Goal: Task Accomplishment & Management: Complete application form

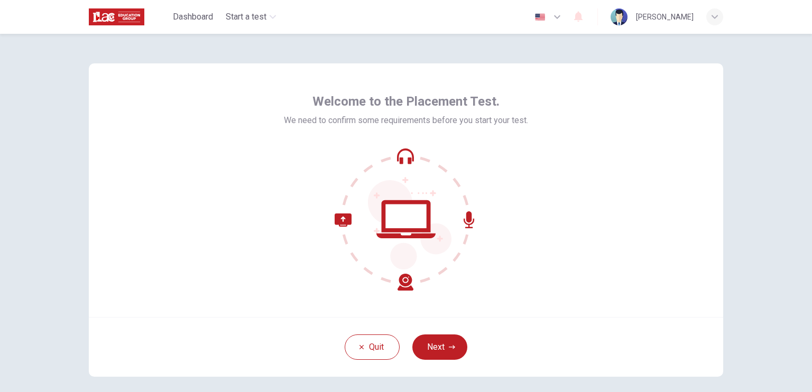
click at [579, 296] on div "Welcome to the Placement Test. We need to confirm some requirements before you …" at bounding box center [406, 190] width 634 height 254
click at [435, 354] on button "Next" at bounding box center [439, 347] width 55 height 25
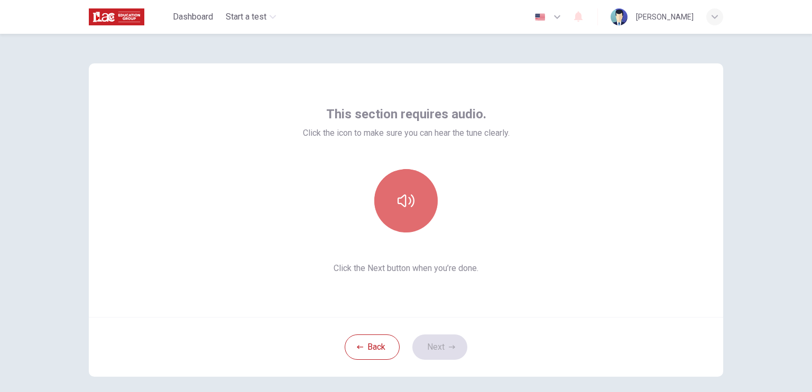
click at [408, 197] on icon "button" at bounding box center [405, 200] width 17 height 17
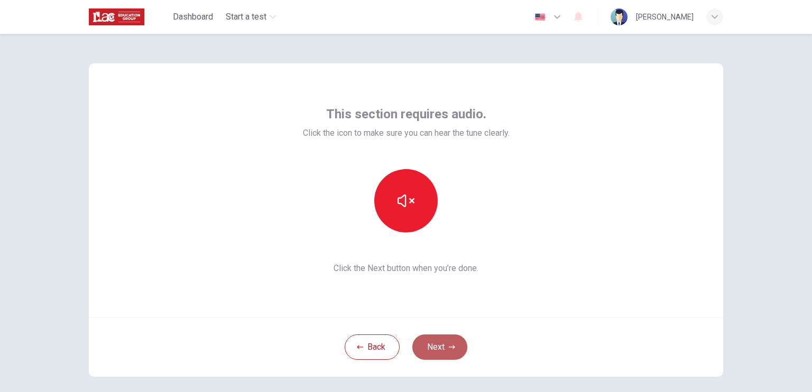
click at [434, 339] on button "Next" at bounding box center [439, 347] width 55 height 25
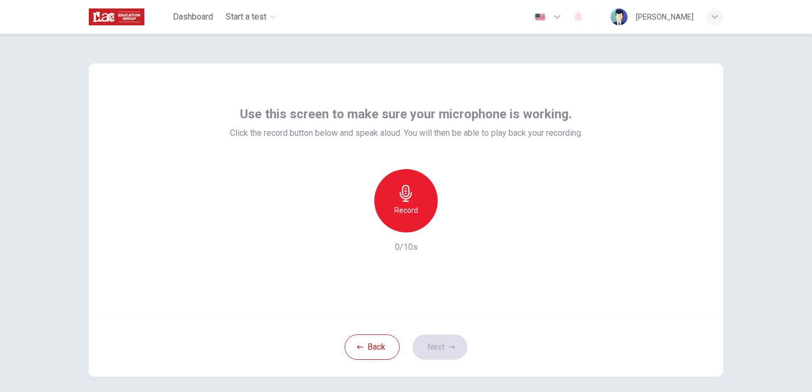
click at [395, 206] on h6 "Record" at bounding box center [406, 210] width 24 height 13
click at [398, 206] on h6 "Stop" at bounding box center [406, 210] width 16 height 13
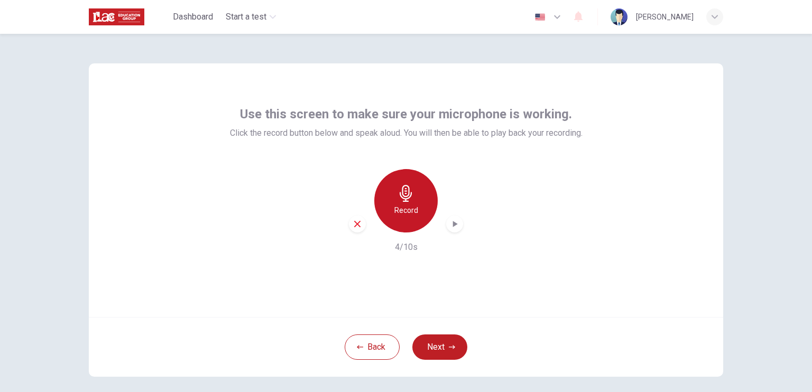
click at [398, 210] on h6 "Record" at bounding box center [406, 210] width 24 height 13
click at [398, 210] on h6 "Stop" at bounding box center [406, 210] width 16 height 13
click at [398, 210] on h6 "Record" at bounding box center [406, 210] width 24 height 13
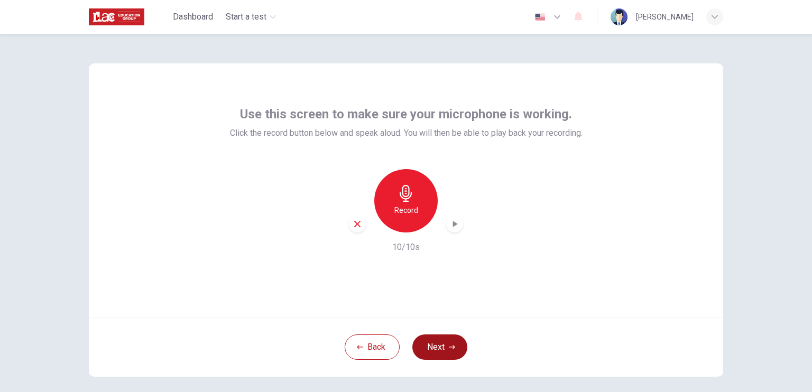
click at [429, 354] on button "Next" at bounding box center [439, 347] width 55 height 25
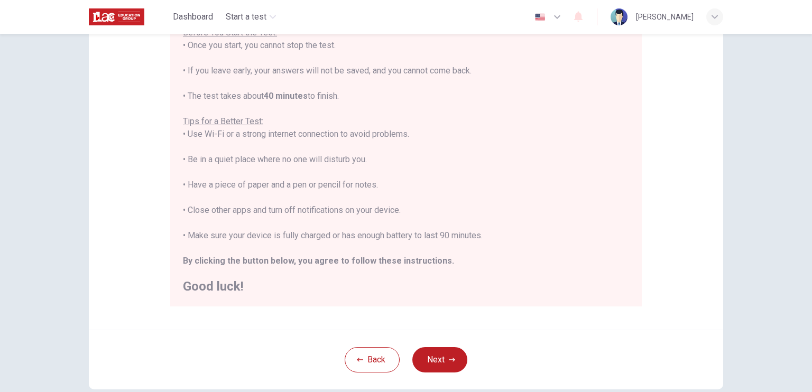
scroll to position [134, 0]
click at [438, 361] on button "Next" at bounding box center [439, 360] width 55 height 25
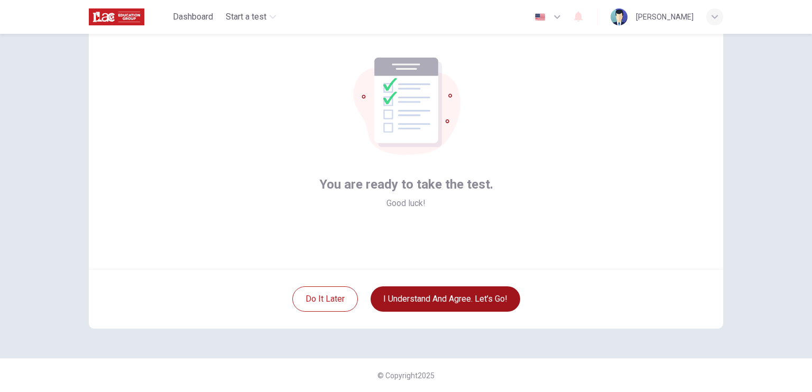
scroll to position [0, 0]
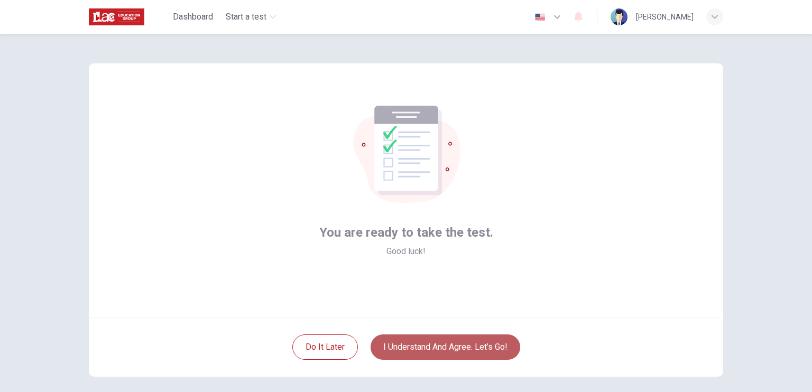
click at [443, 341] on button "I understand and agree. Let’s go!" at bounding box center [445, 347] width 150 height 25
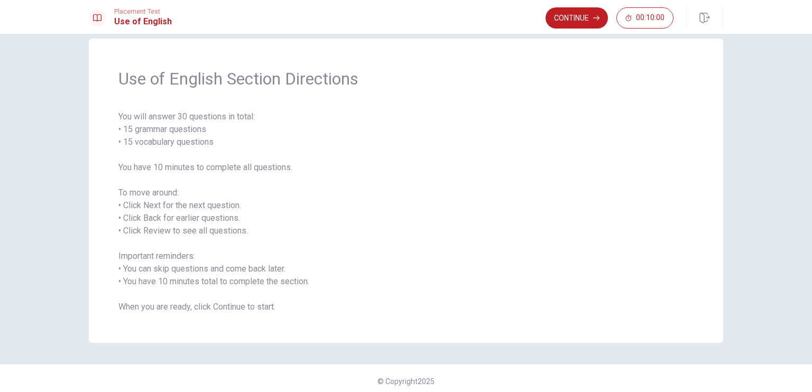
scroll to position [22, 0]
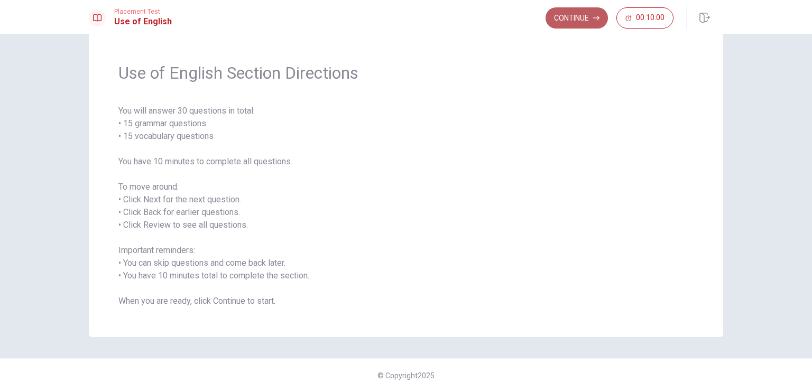
click at [591, 17] on button "Continue" at bounding box center [576, 17] width 62 height 21
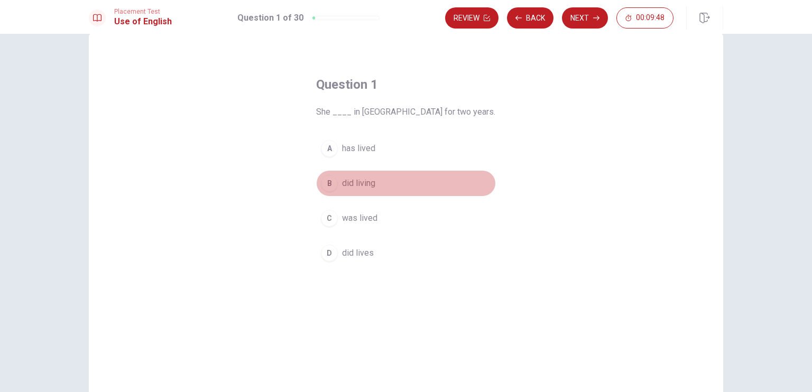
click at [331, 182] on div "B" at bounding box center [329, 183] width 17 height 17
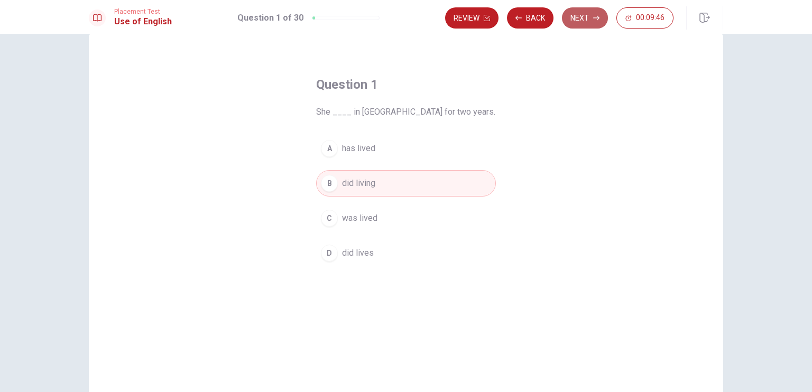
click at [584, 25] on button "Next" at bounding box center [585, 17] width 46 height 21
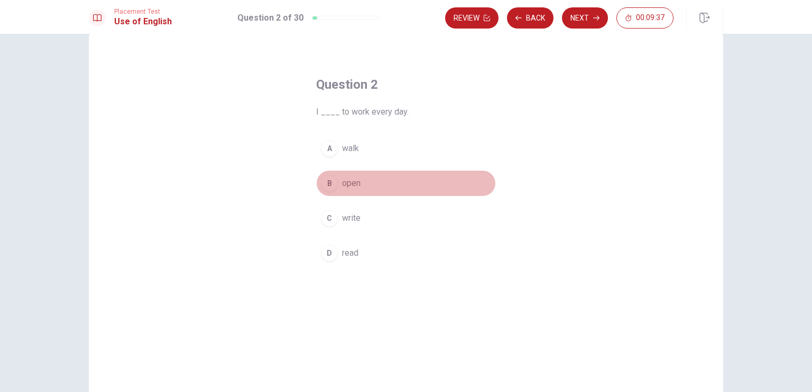
click at [333, 183] on div "B" at bounding box center [329, 183] width 17 height 17
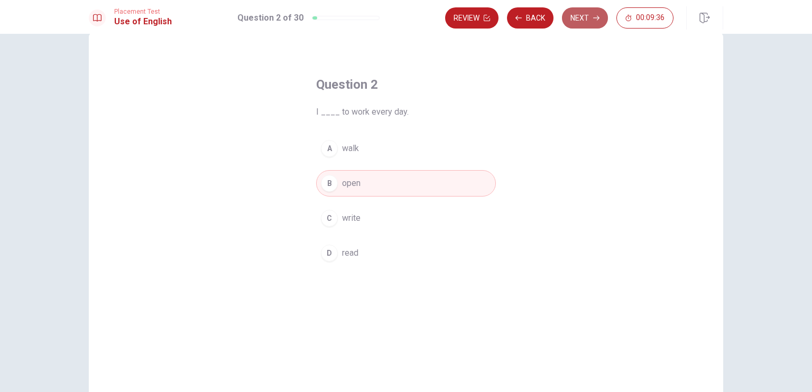
click at [590, 25] on button "Next" at bounding box center [585, 17] width 46 height 21
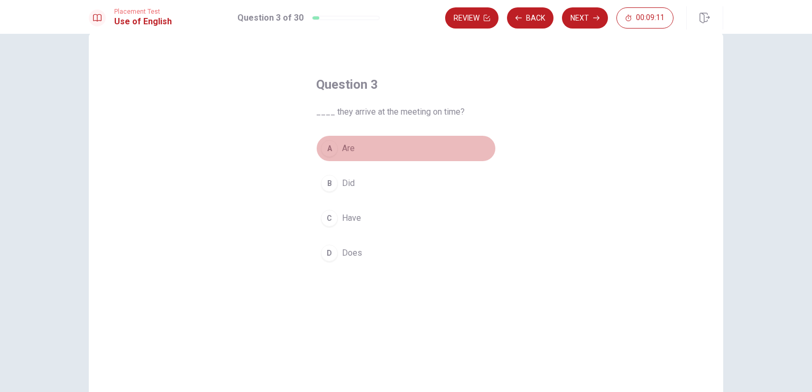
click at [329, 146] on div "A" at bounding box center [329, 148] width 17 height 17
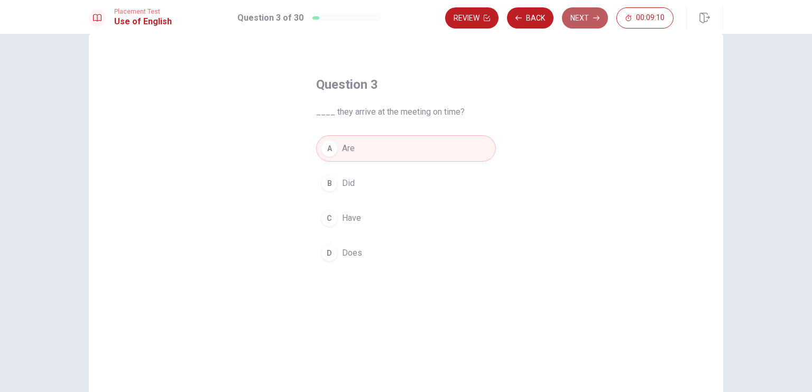
click at [581, 24] on button "Next" at bounding box center [585, 17] width 46 height 21
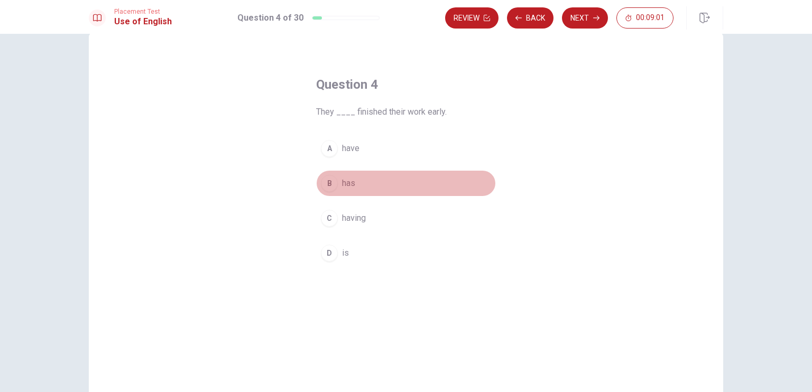
click at [332, 183] on div "B" at bounding box center [329, 183] width 17 height 17
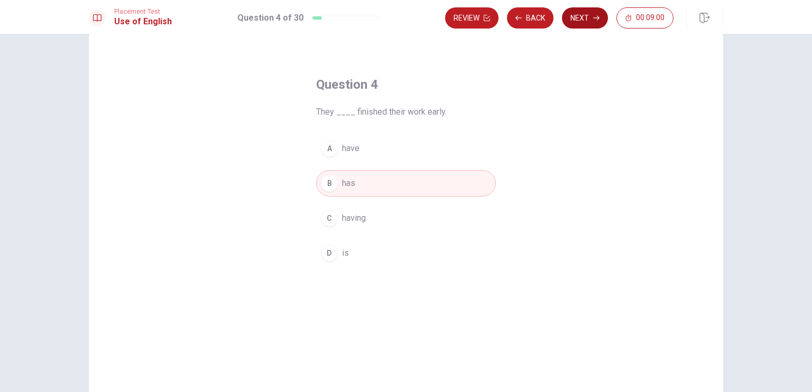
click at [581, 27] on button "Next" at bounding box center [585, 17] width 46 height 21
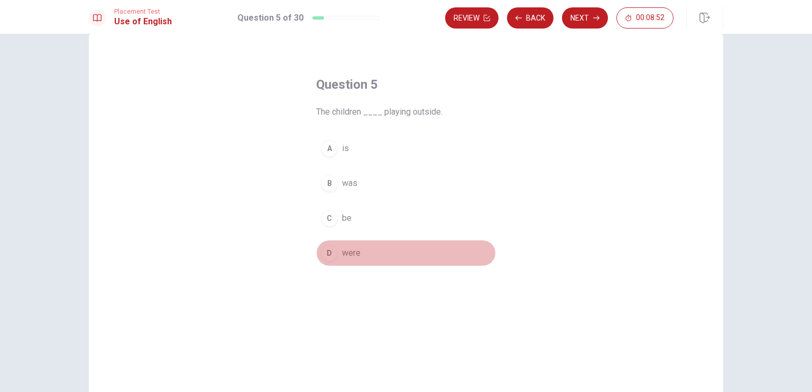
click at [336, 248] on button "D were" at bounding box center [406, 253] width 180 height 26
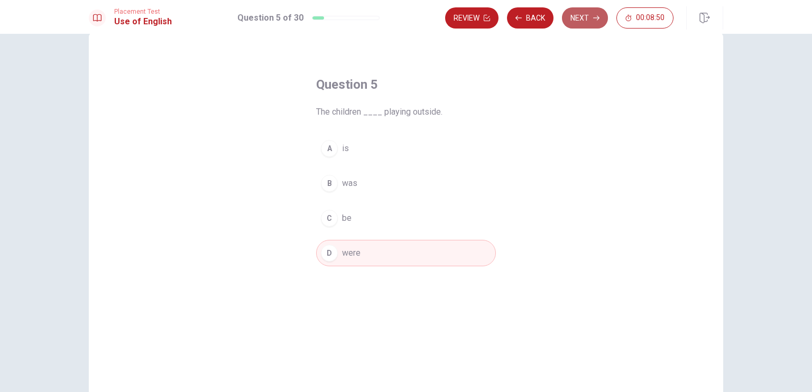
click at [579, 18] on button "Next" at bounding box center [585, 17] width 46 height 21
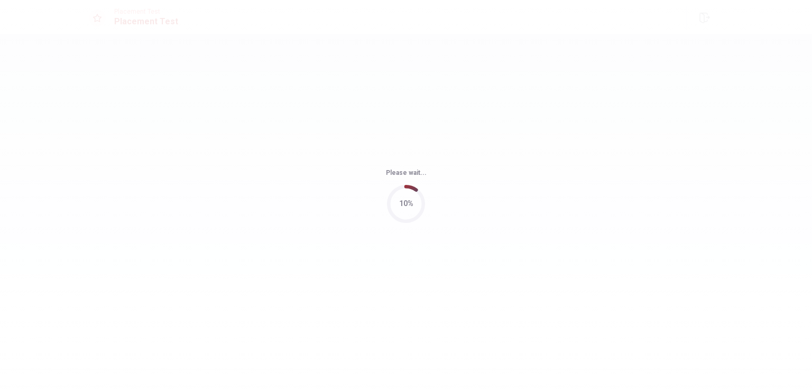
scroll to position [0, 0]
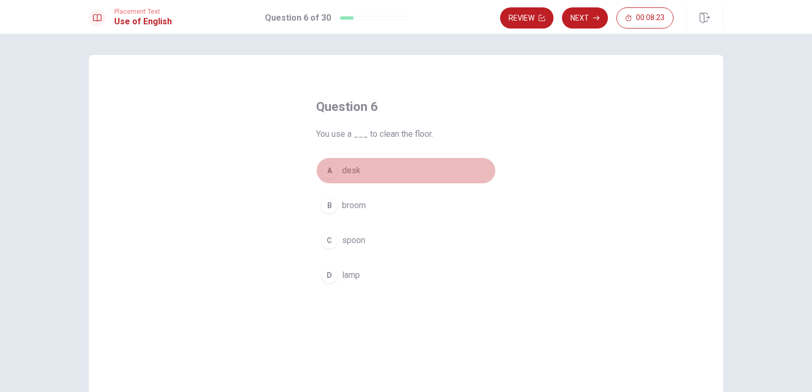
click at [335, 170] on button "A desk" at bounding box center [406, 170] width 180 height 26
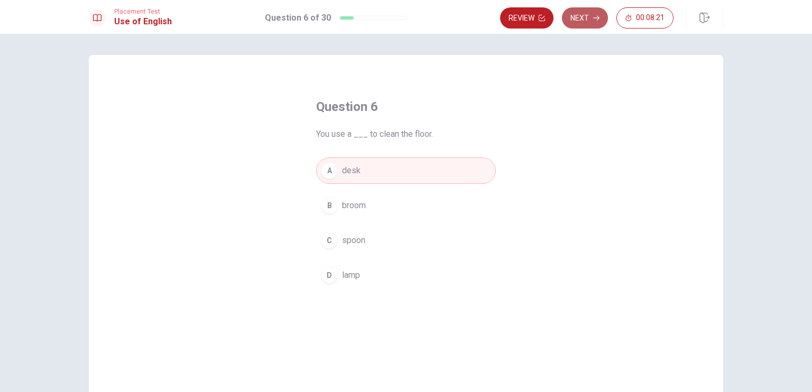
click at [592, 20] on button "Next" at bounding box center [585, 17] width 46 height 21
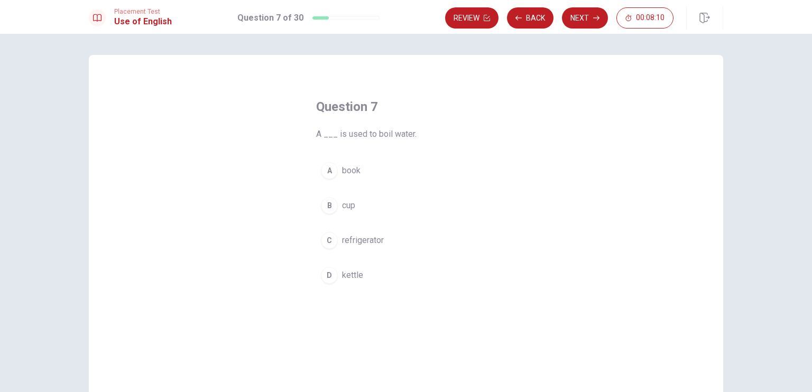
click at [344, 220] on div "A book B cup C refrigerator D kettle" at bounding box center [406, 222] width 180 height 131
click at [331, 205] on div "B" at bounding box center [329, 205] width 17 height 17
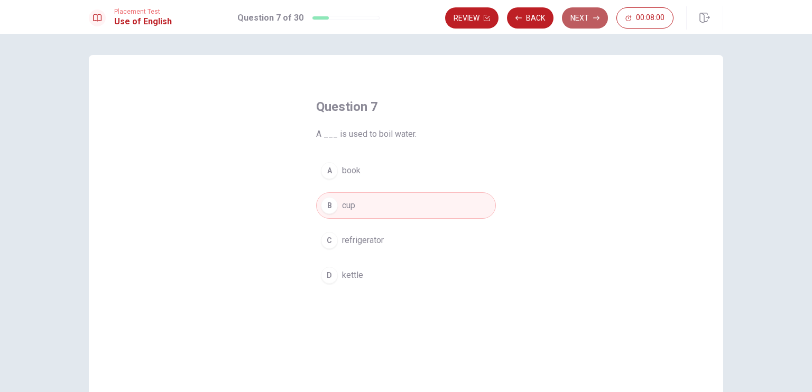
click at [585, 23] on button "Next" at bounding box center [585, 17] width 46 height 21
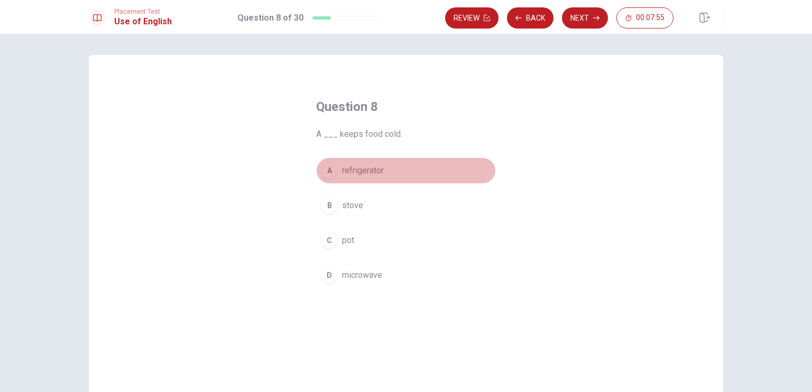
click at [356, 183] on button "A refrigerator" at bounding box center [406, 170] width 180 height 26
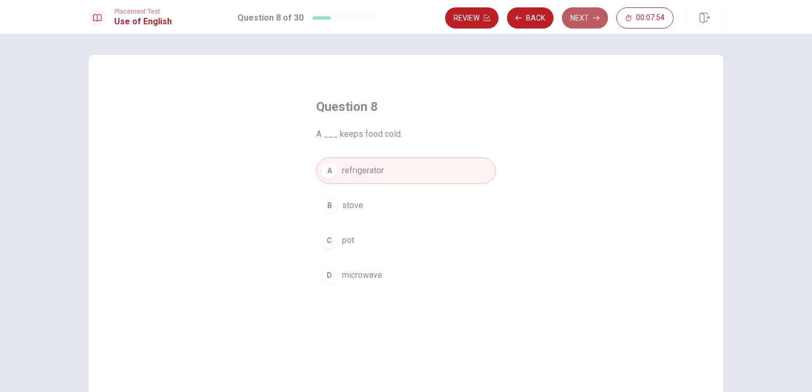
click at [586, 16] on button "Next" at bounding box center [585, 17] width 46 height 21
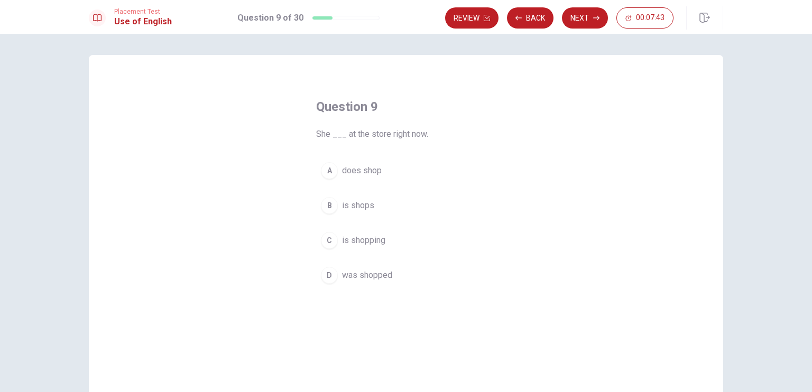
click at [356, 237] on span "is shopping" at bounding box center [363, 240] width 43 height 13
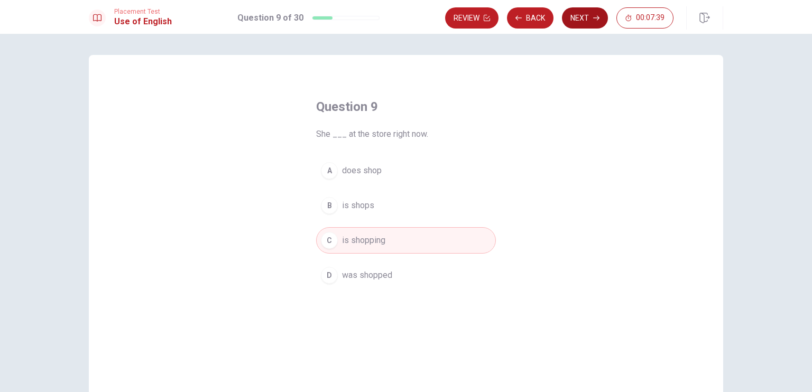
click at [593, 16] on icon "button" at bounding box center [596, 18] width 6 height 6
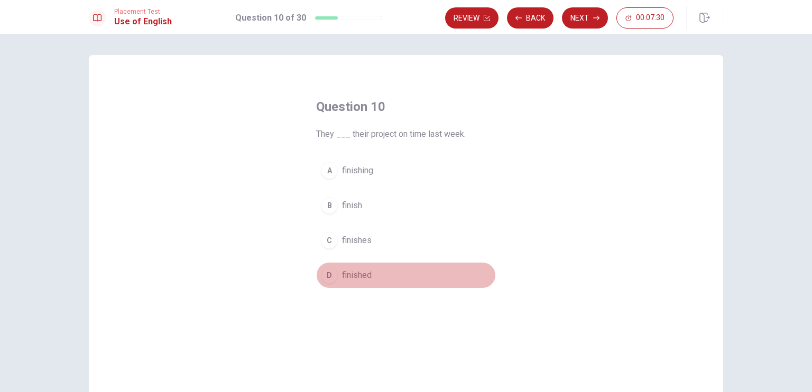
click at [356, 272] on span "finished" at bounding box center [357, 275] width 30 height 13
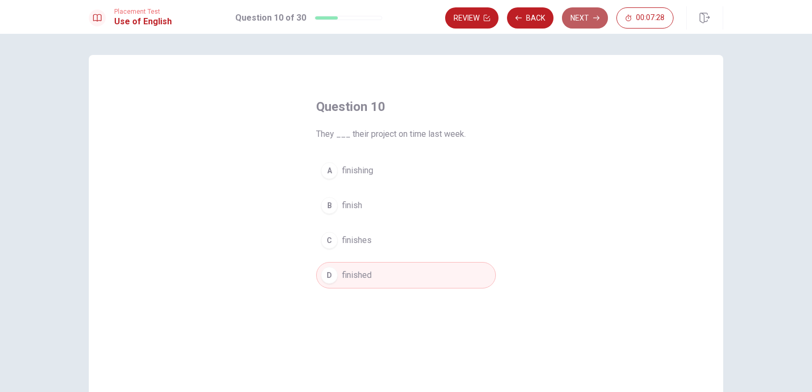
click at [583, 18] on button "Next" at bounding box center [585, 17] width 46 height 21
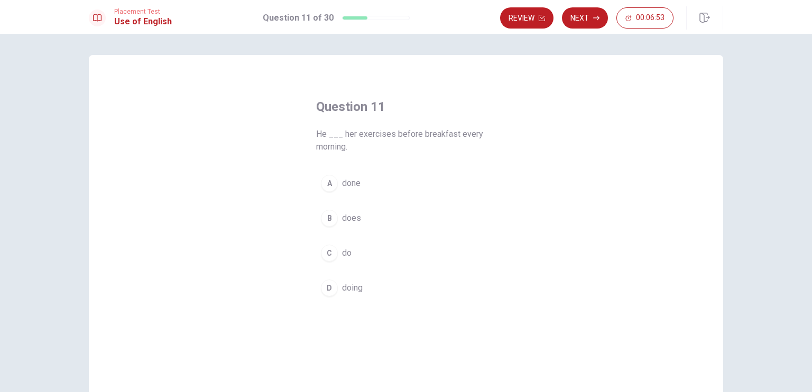
drag, startPoint x: 393, startPoint y: 134, endPoint x: 363, endPoint y: 255, distance: 124.6
click at [363, 255] on div "Question 11 He ___ her exercises before breakfast every morning. A done B does …" at bounding box center [406, 199] width 222 height 237
click at [356, 289] on span "doing" at bounding box center [352, 288] width 21 height 13
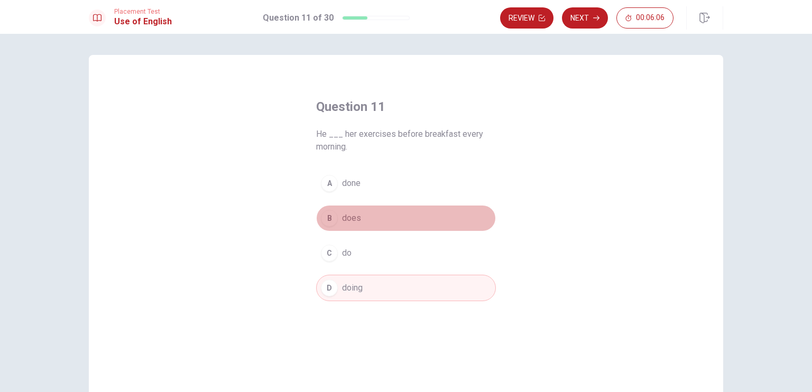
click at [334, 220] on div "B" at bounding box center [329, 218] width 17 height 17
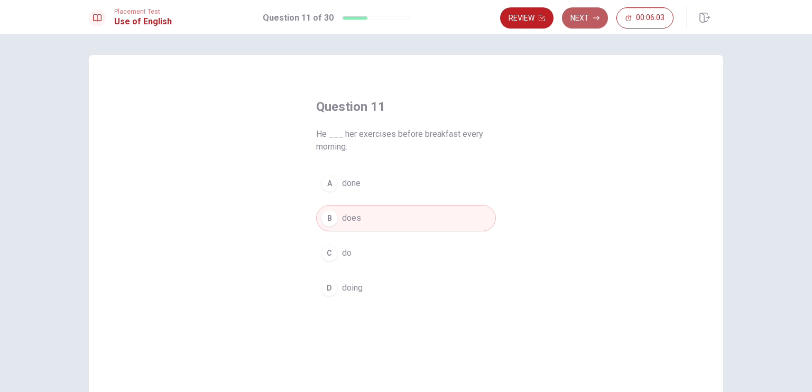
click at [587, 13] on button "Next" at bounding box center [585, 17] width 46 height 21
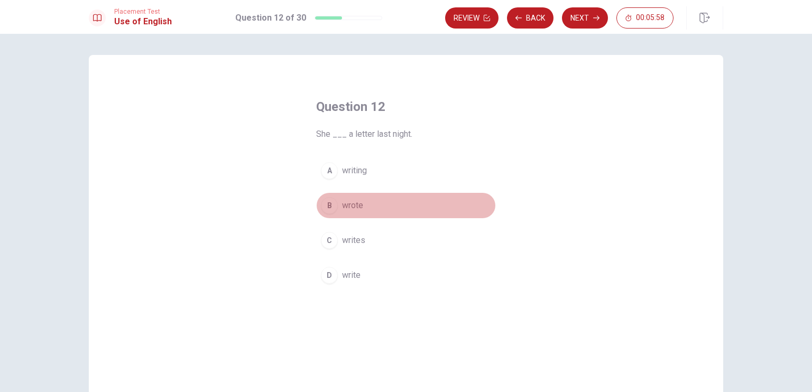
click at [333, 206] on div "B" at bounding box center [329, 205] width 17 height 17
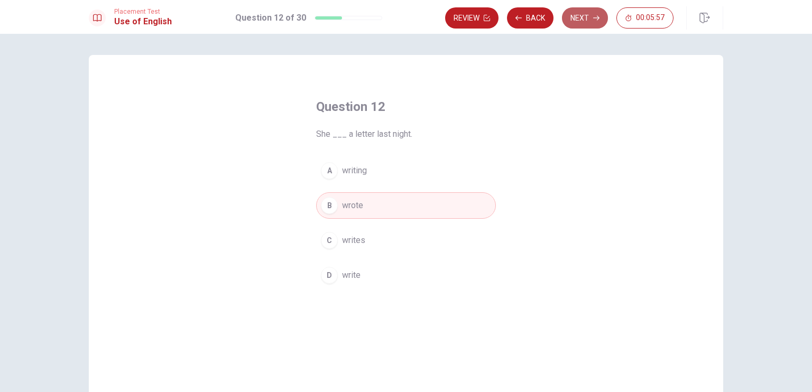
click at [574, 28] on button "Next" at bounding box center [585, 17] width 46 height 21
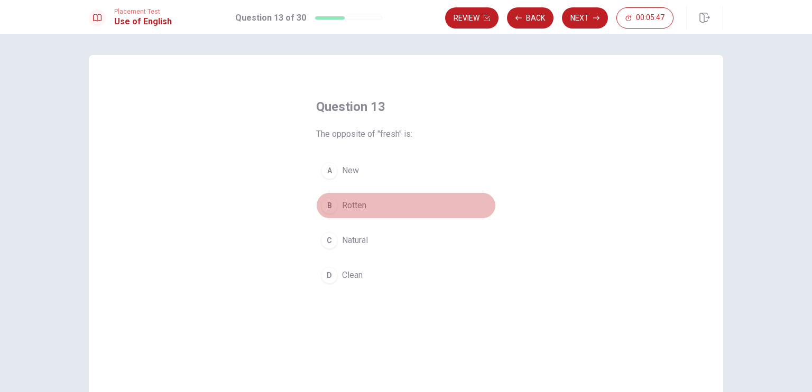
click at [335, 210] on button "B Rotten" at bounding box center [406, 205] width 180 height 26
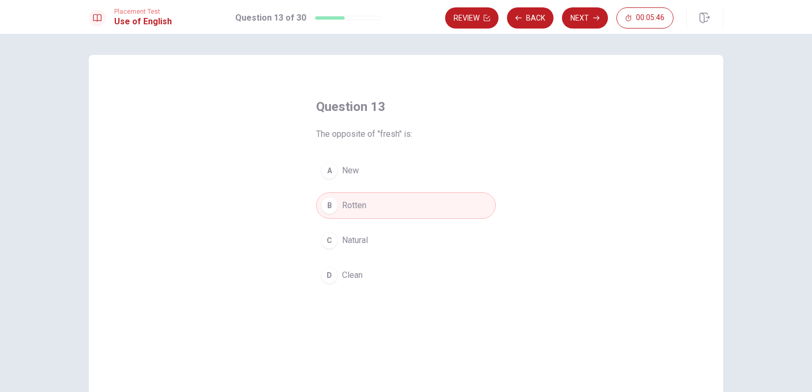
click at [585, 30] on div "Placement Test Use of English Question 13 of 30 Review Back Next 00:05:46" at bounding box center [406, 17] width 812 height 34
click at [584, 22] on button "Next" at bounding box center [585, 17] width 46 height 21
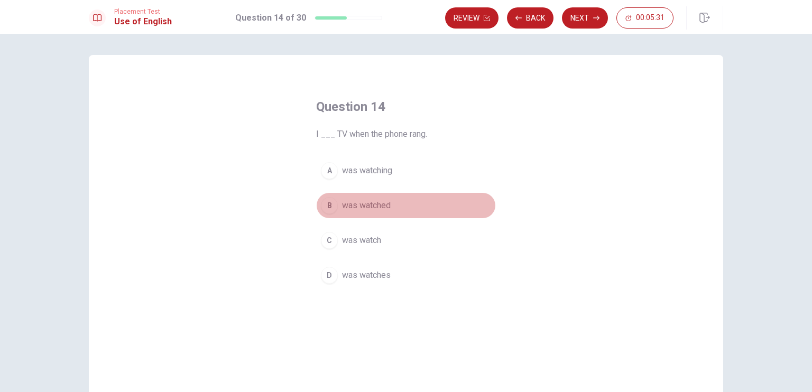
click at [388, 207] on span "was watched" at bounding box center [366, 205] width 49 height 13
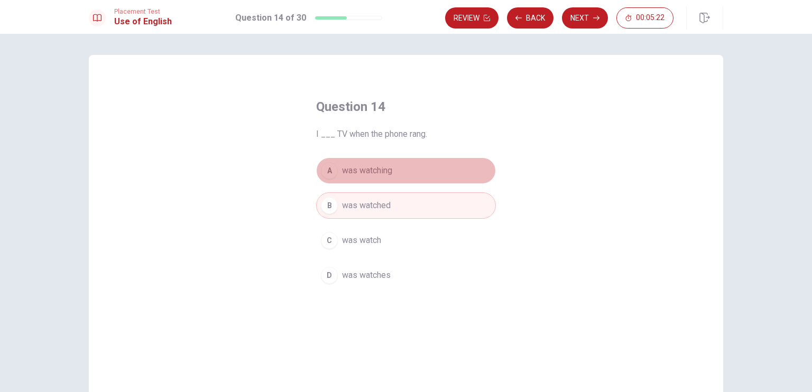
click at [384, 172] on span "was watching" at bounding box center [367, 170] width 50 height 13
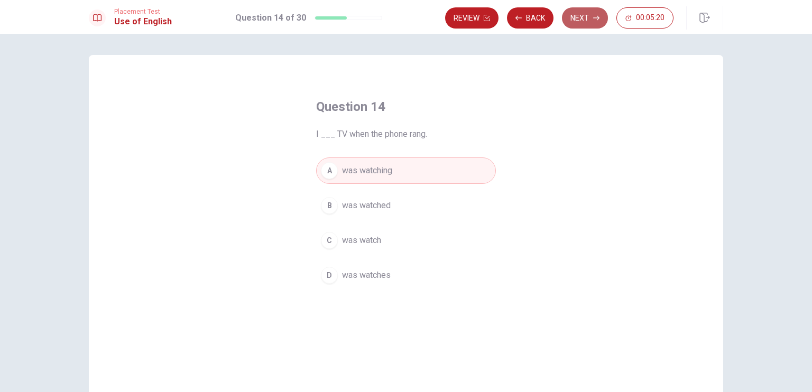
click at [594, 8] on button "Next" at bounding box center [585, 17] width 46 height 21
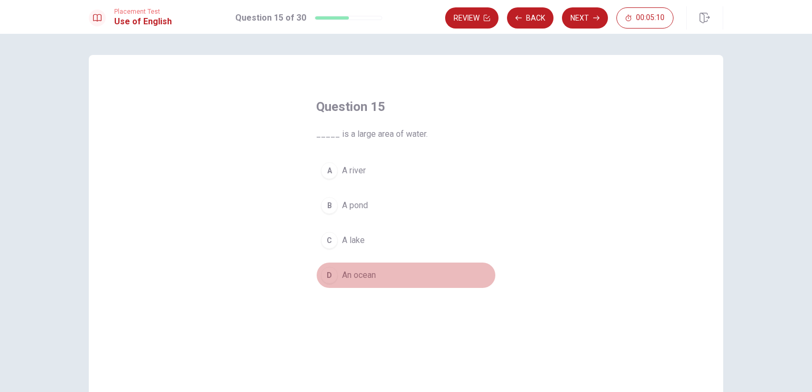
click at [368, 276] on span "An ocean" at bounding box center [359, 275] width 34 height 13
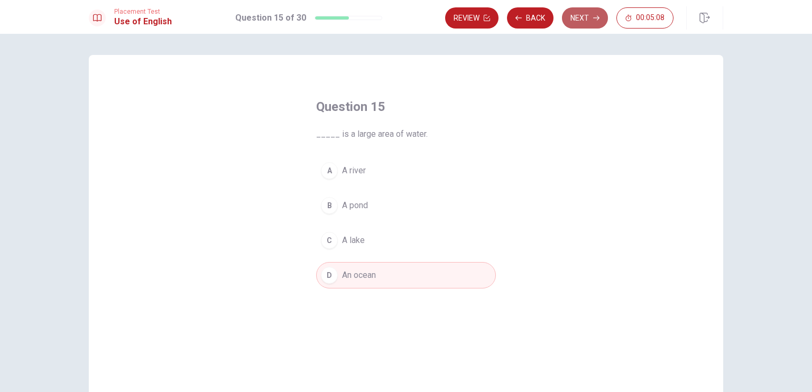
click at [581, 22] on button "Next" at bounding box center [585, 17] width 46 height 21
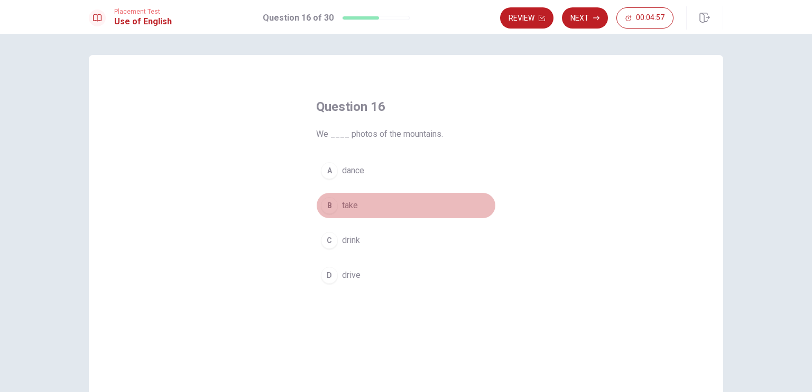
click at [347, 206] on span "take" at bounding box center [350, 205] width 16 height 13
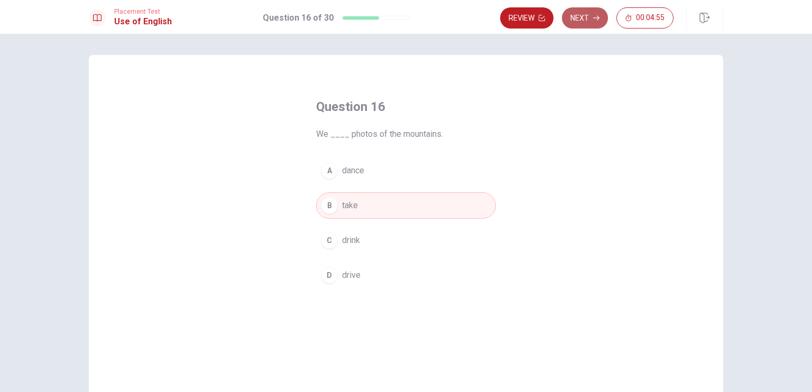
click at [583, 16] on button "Next" at bounding box center [585, 17] width 46 height 21
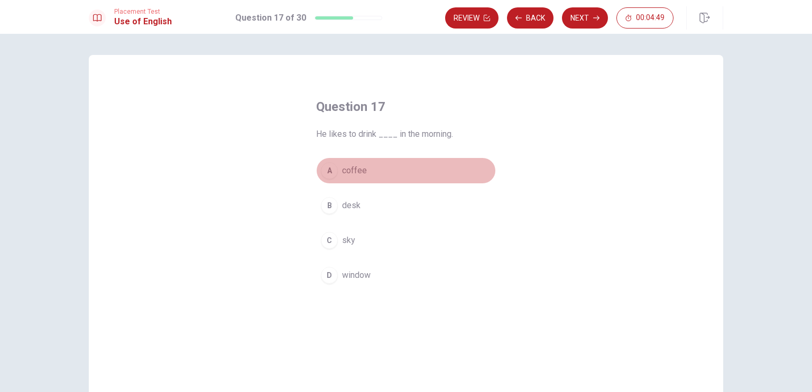
click at [360, 176] on span "coffee" at bounding box center [354, 170] width 25 height 13
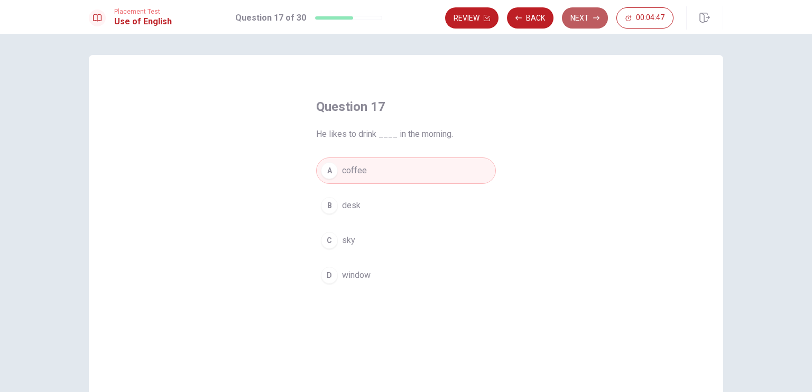
click at [588, 23] on button "Next" at bounding box center [585, 17] width 46 height 21
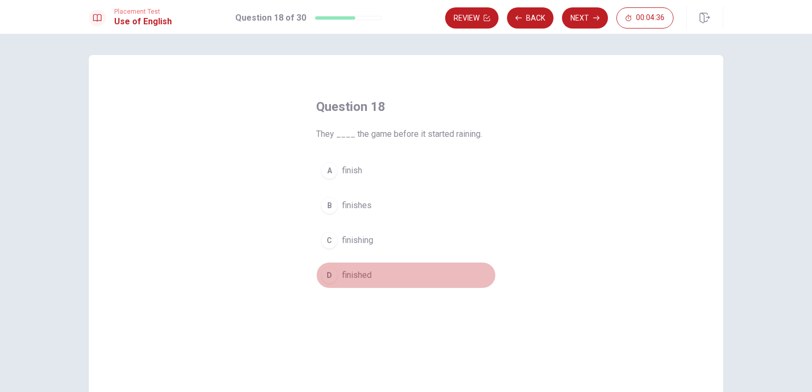
click at [332, 275] on div "D" at bounding box center [329, 275] width 17 height 17
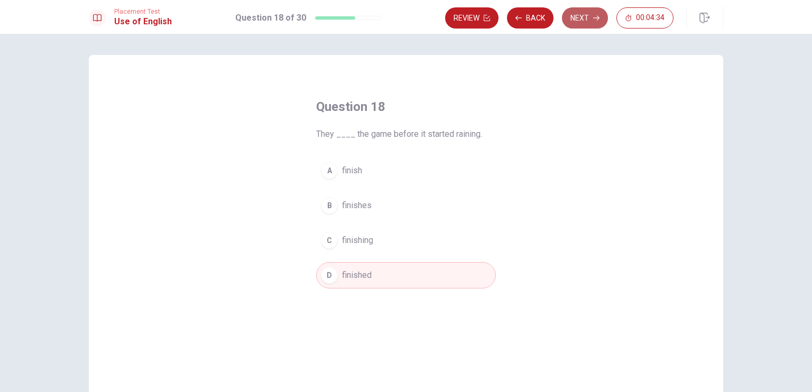
click at [579, 21] on button "Next" at bounding box center [585, 17] width 46 height 21
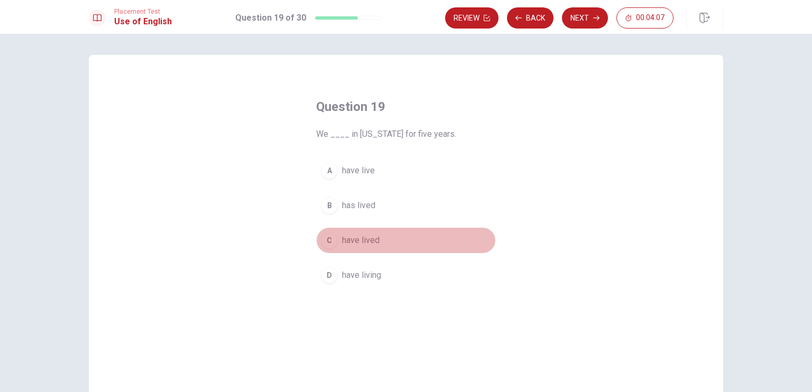
click at [370, 242] on span "have lived" at bounding box center [361, 240] width 38 height 13
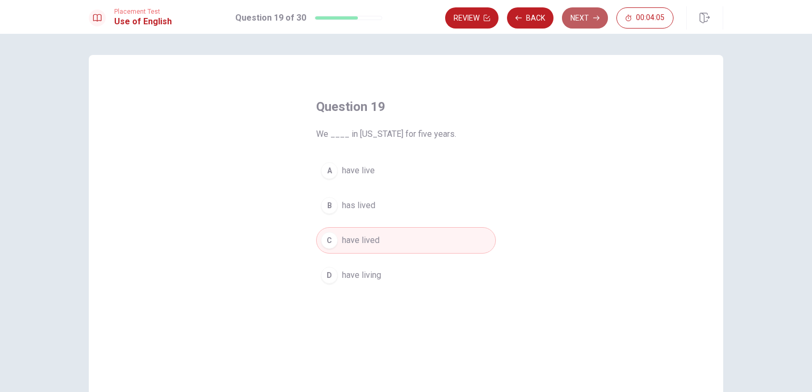
click at [579, 18] on button "Next" at bounding box center [585, 17] width 46 height 21
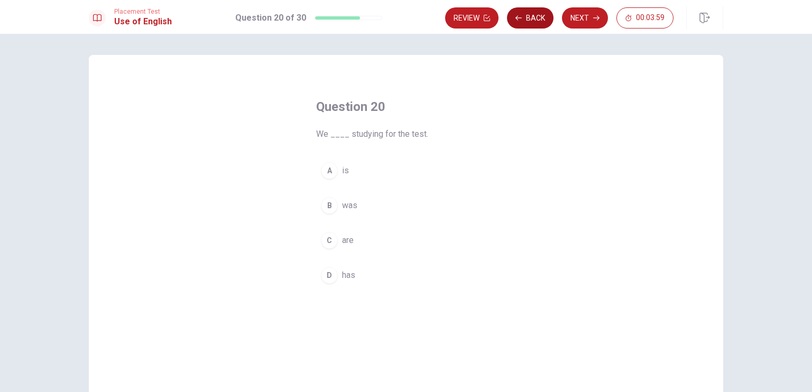
click at [541, 17] on button "Back" at bounding box center [530, 17] width 47 height 21
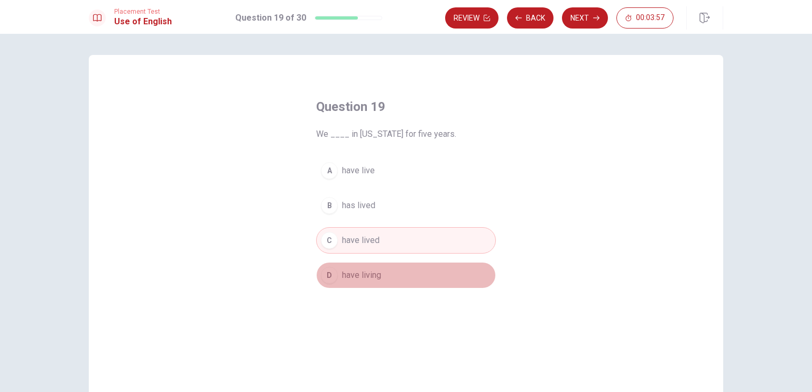
click at [379, 276] on button "D have living" at bounding box center [406, 275] width 180 height 26
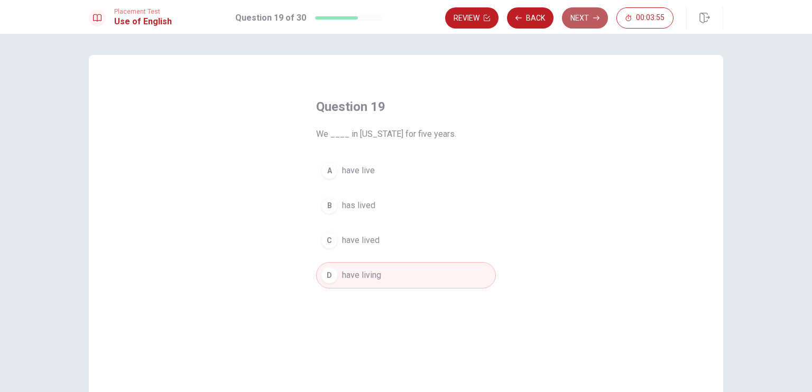
click at [587, 16] on button "Next" at bounding box center [585, 17] width 46 height 21
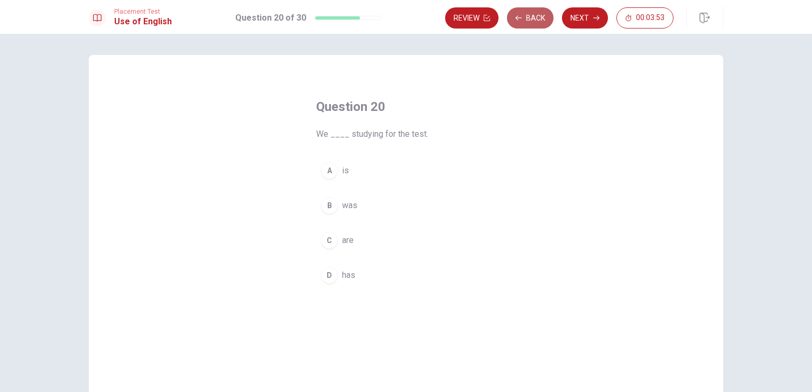
click at [530, 16] on button "Back" at bounding box center [530, 17] width 47 height 21
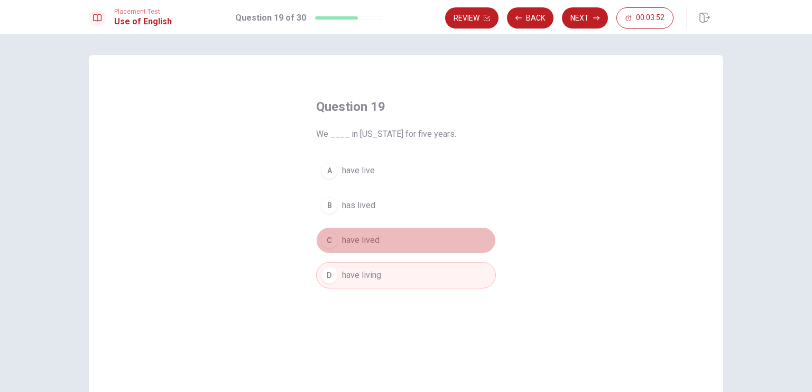
click at [402, 232] on button "C have lived" at bounding box center [406, 240] width 180 height 26
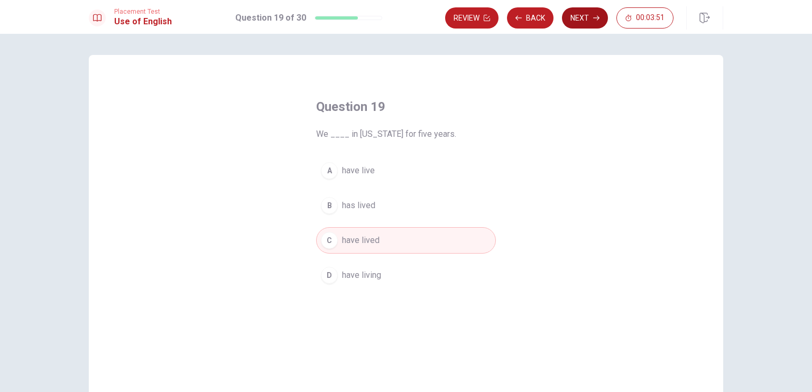
click at [581, 14] on button "Next" at bounding box center [585, 17] width 46 height 21
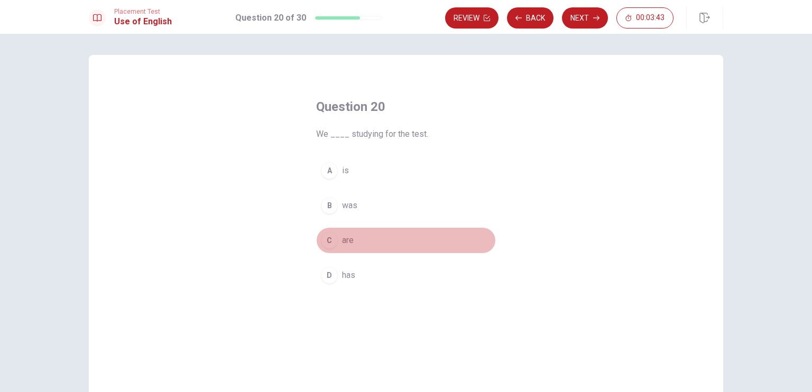
click at [333, 243] on div "C" at bounding box center [329, 240] width 17 height 17
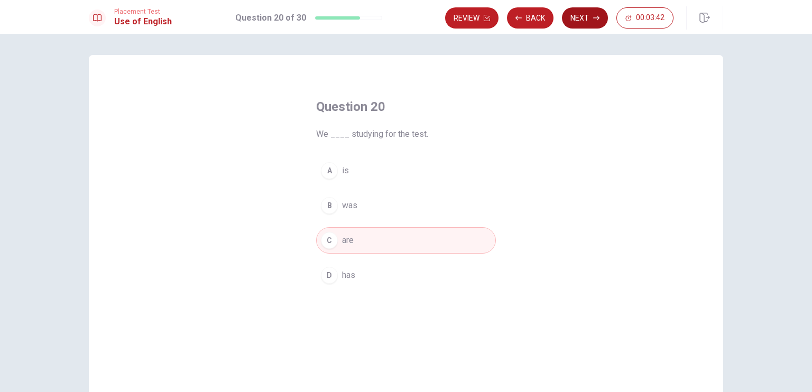
click at [571, 17] on button "Next" at bounding box center [585, 17] width 46 height 21
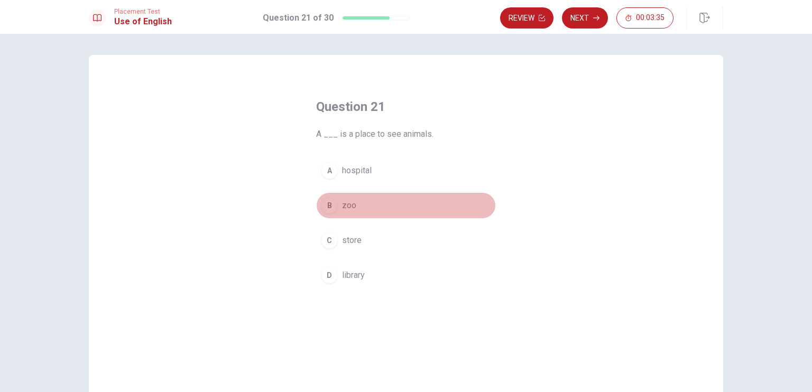
click at [343, 209] on span "zoo" at bounding box center [349, 205] width 14 height 13
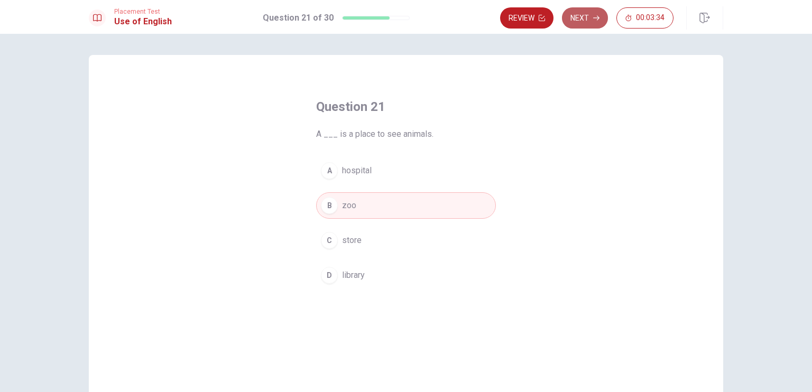
click at [580, 15] on button "Next" at bounding box center [585, 17] width 46 height 21
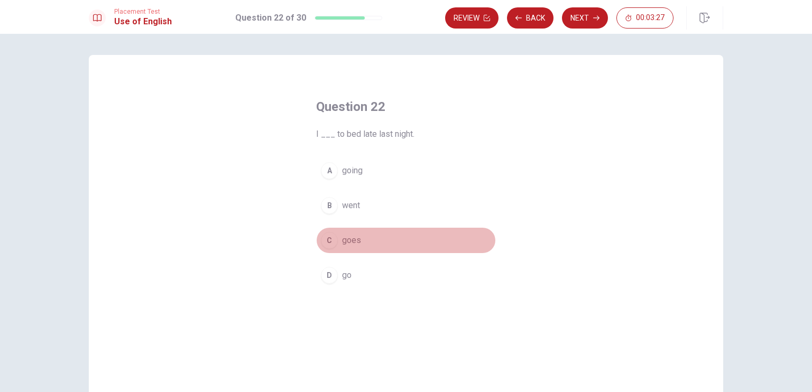
click at [345, 247] on button "C goes" at bounding box center [406, 240] width 180 height 26
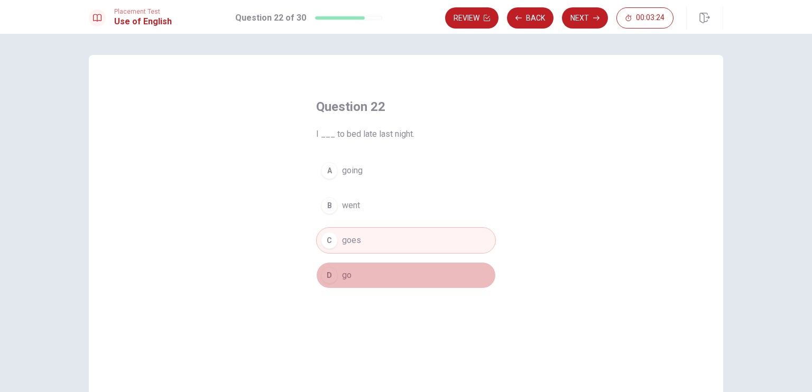
click at [337, 276] on button "D go" at bounding box center [406, 275] width 180 height 26
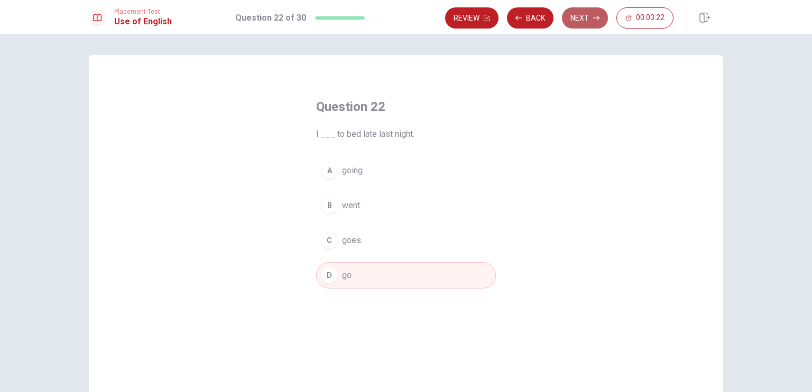
click at [573, 12] on button "Next" at bounding box center [585, 17] width 46 height 21
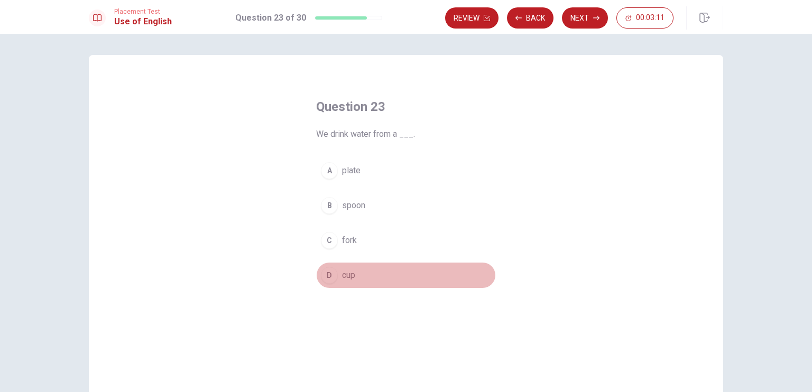
click at [356, 270] on button "D cup" at bounding box center [406, 275] width 180 height 26
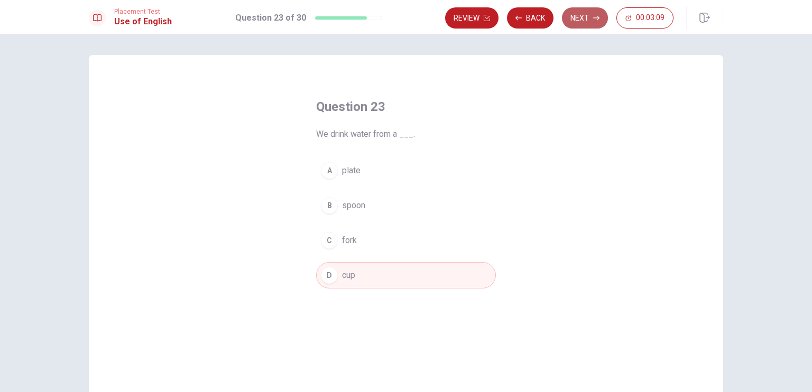
click at [586, 18] on button "Next" at bounding box center [585, 17] width 46 height 21
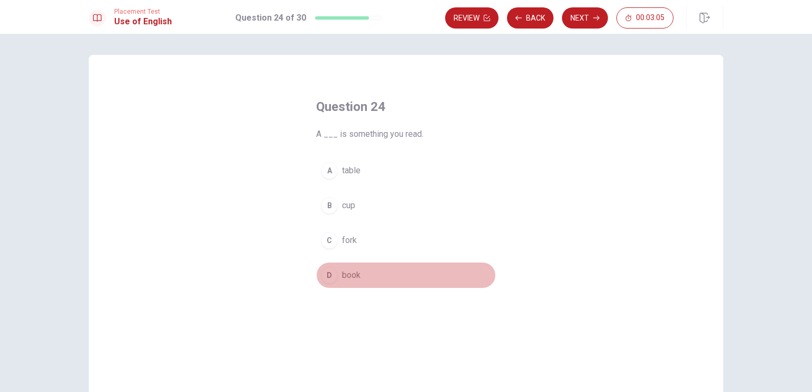
click at [342, 277] on span "book" at bounding box center [351, 275] width 18 height 13
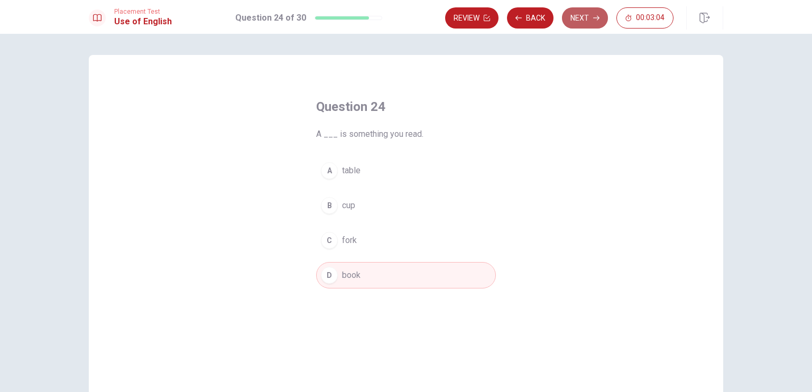
click at [572, 21] on button "Next" at bounding box center [585, 17] width 46 height 21
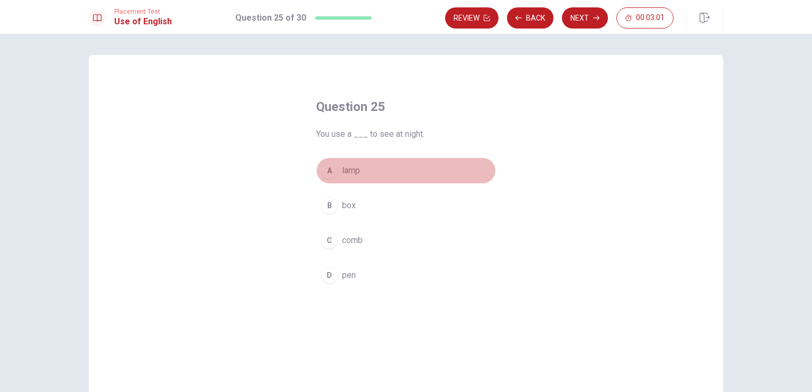
click at [355, 168] on span "lamp" at bounding box center [351, 170] width 18 height 13
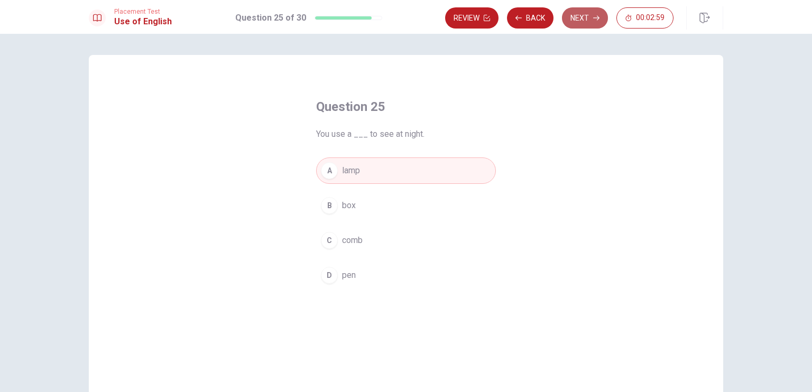
click at [592, 16] on button "Next" at bounding box center [585, 17] width 46 height 21
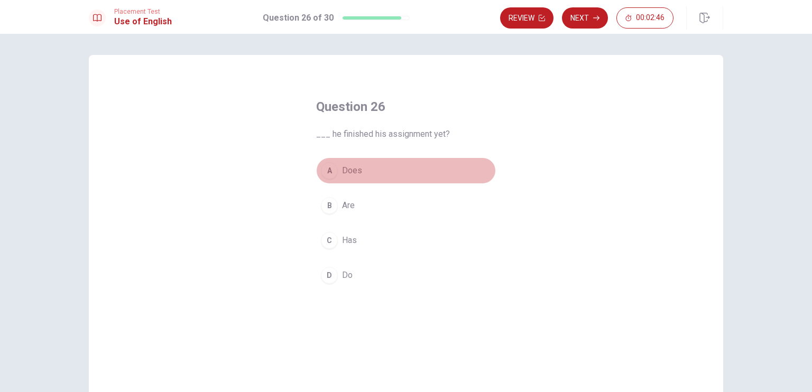
click at [345, 177] on span "Does" at bounding box center [352, 170] width 20 height 13
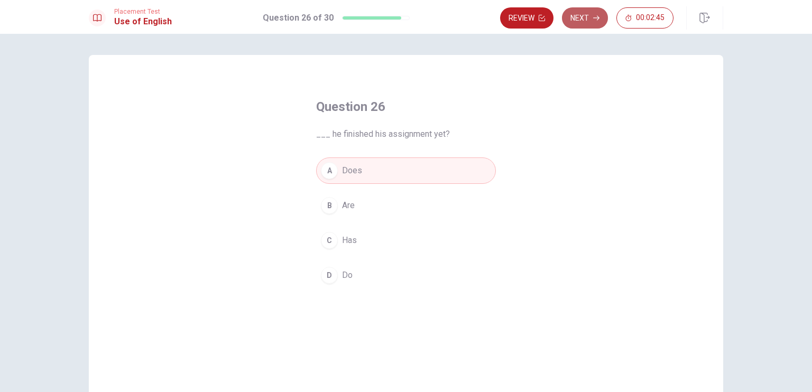
click at [590, 13] on button "Next" at bounding box center [585, 17] width 46 height 21
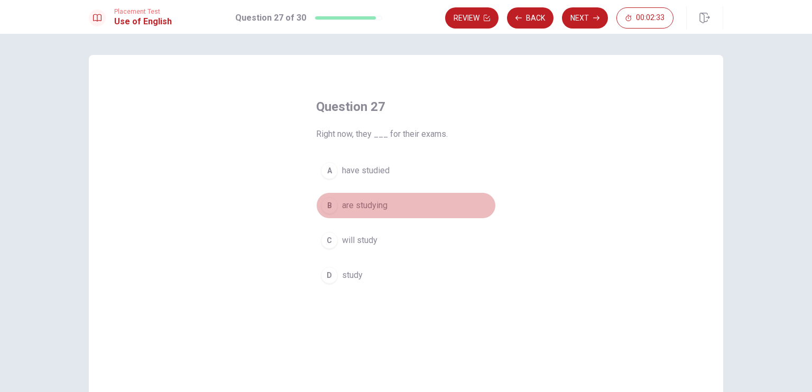
click at [373, 210] on span "are studying" at bounding box center [364, 205] width 45 height 13
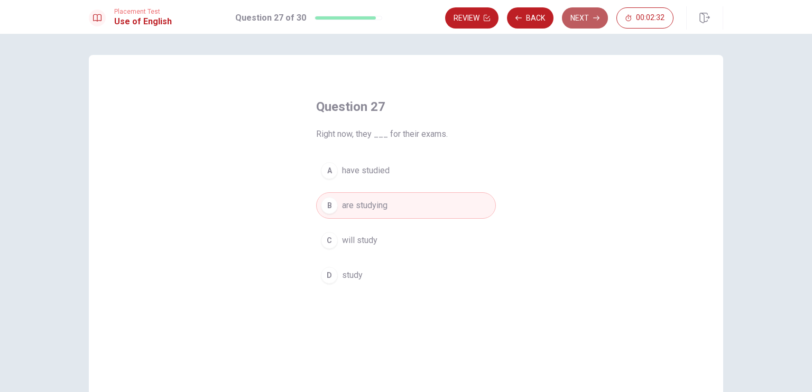
click at [586, 18] on button "Next" at bounding box center [585, 17] width 46 height 21
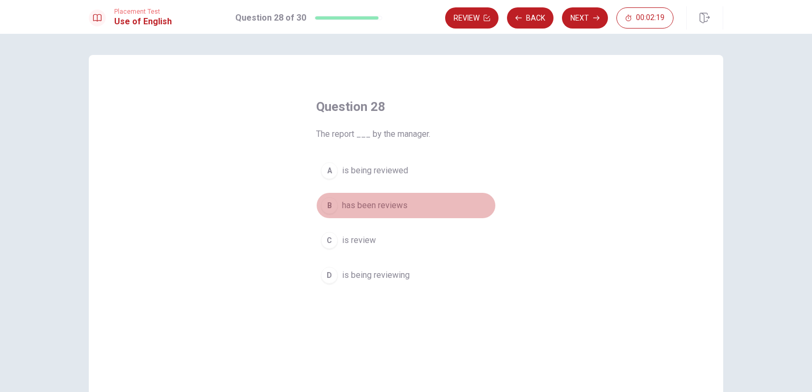
click at [398, 207] on span "has been reviews" at bounding box center [375, 205] width 66 height 13
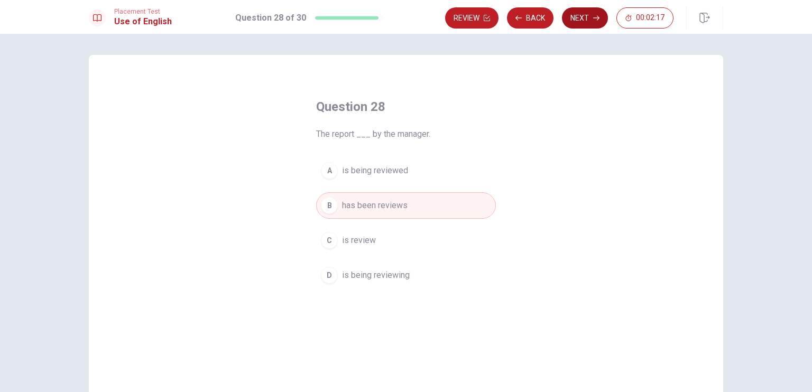
click at [580, 24] on button "Next" at bounding box center [585, 17] width 46 height 21
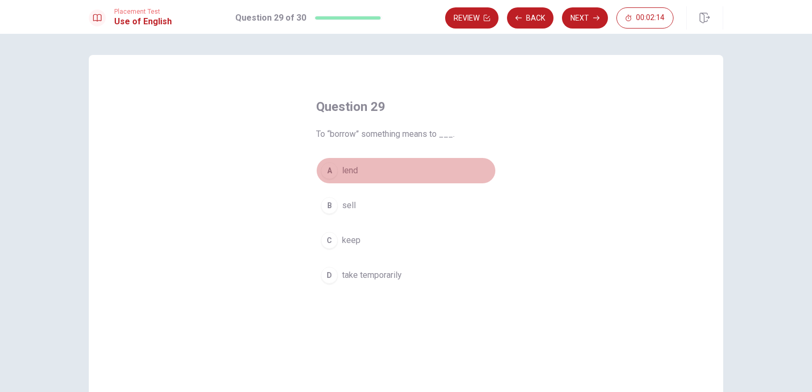
click at [342, 168] on span "lend" at bounding box center [350, 170] width 16 height 13
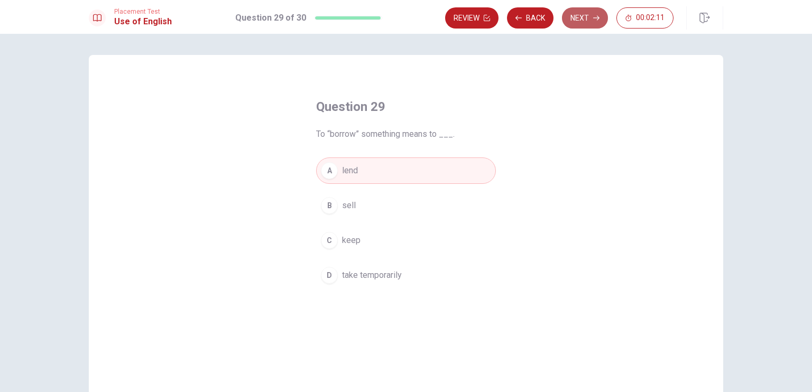
click at [581, 21] on button "Next" at bounding box center [585, 17] width 46 height 21
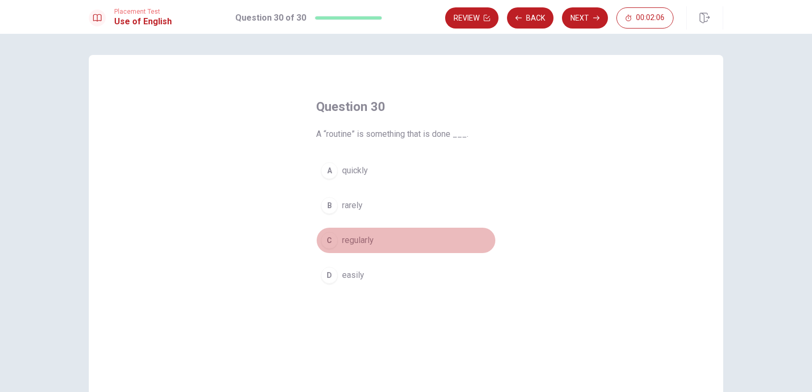
click at [363, 246] on span "regularly" at bounding box center [358, 240] width 32 height 13
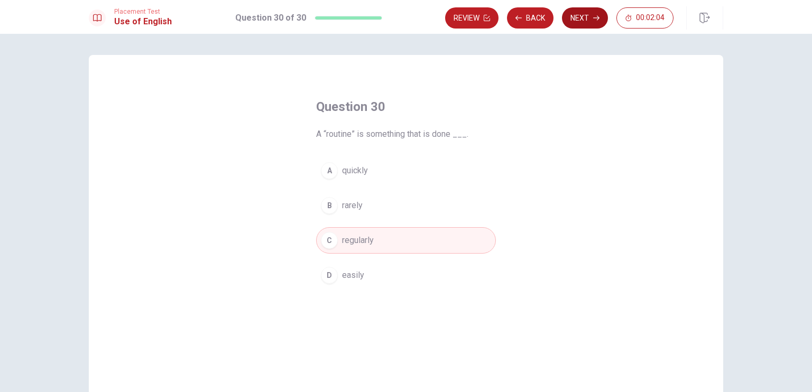
click at [582, 19] on button "Next" at bounding box center [585, 17] width 46 height 21
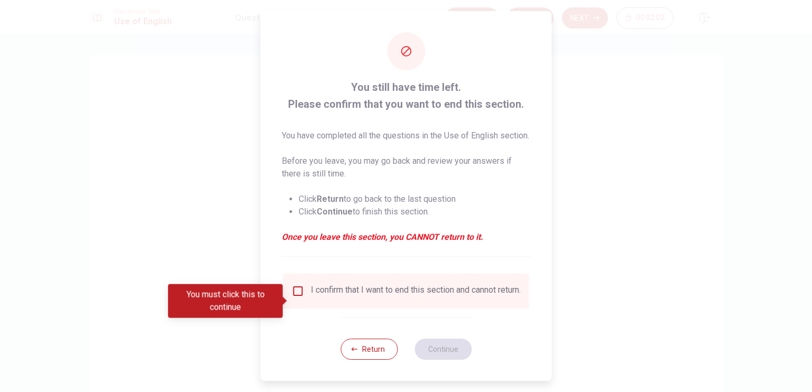
click at [351, 309] on div "I confirm that I want to end this section and cannot return." at bounding box center [406, 291] width 246 height 35
click at [294, 298] on input "You must click this to continue" at bounding box center [298, 291] width 13 height 13
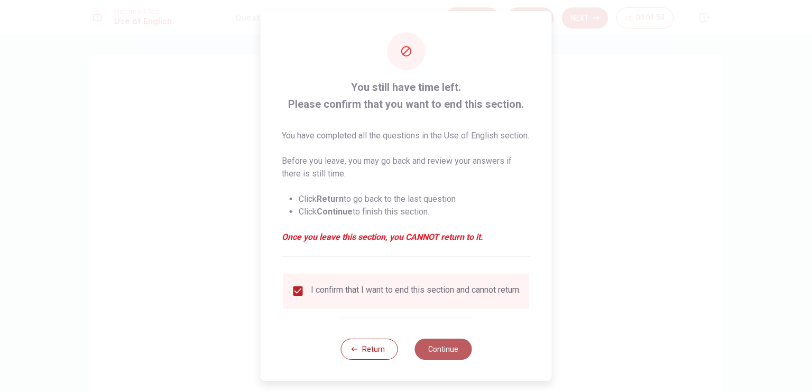
click at [443, 358] on button "Continue" at bounding box center [442, 349] width 57 height 21
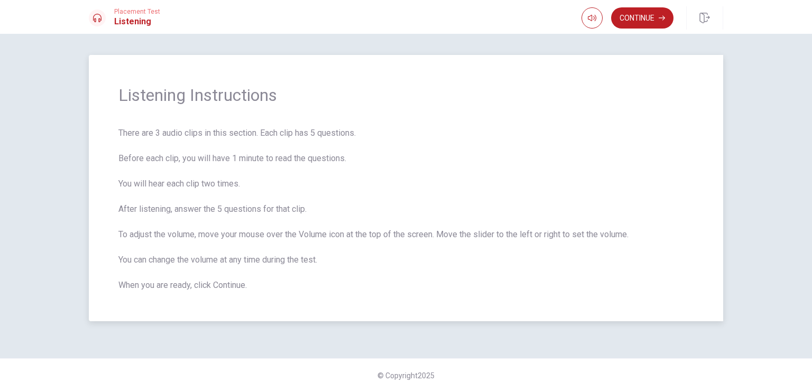
click at [668, 114] on div "Listening Instructions There are 3 audio clips in this section. Each clip has 5…" at bounding box center [406, 188] width 634 height 266
click at [656, 20] on button "Continue" at bounding box center [642, 17] width 62 height 21
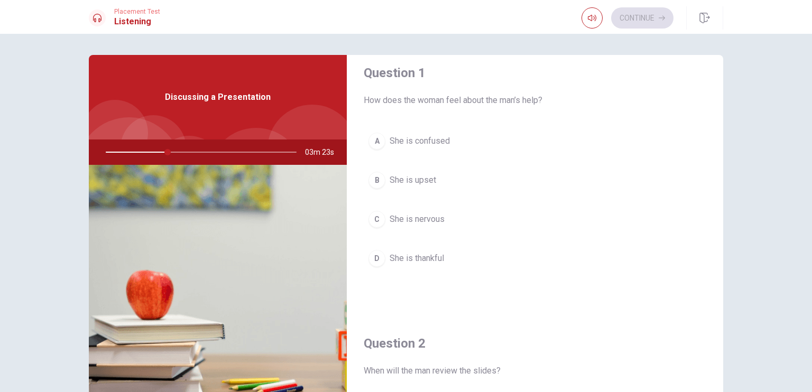
scroll to position [12, 0]
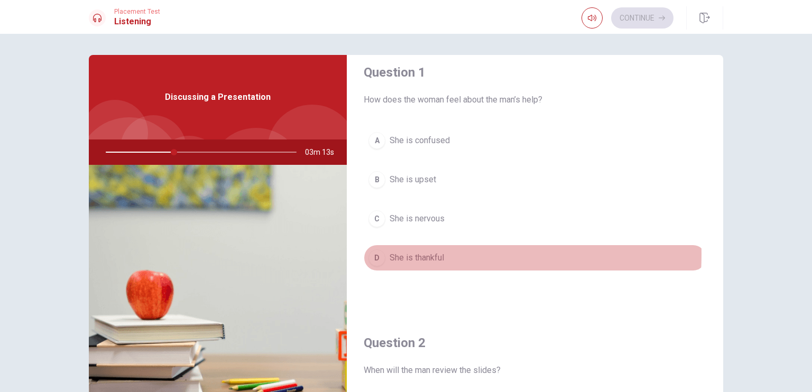
click at [379, 253] on div "D" at bounding box center [376, 257] width 17 height 17
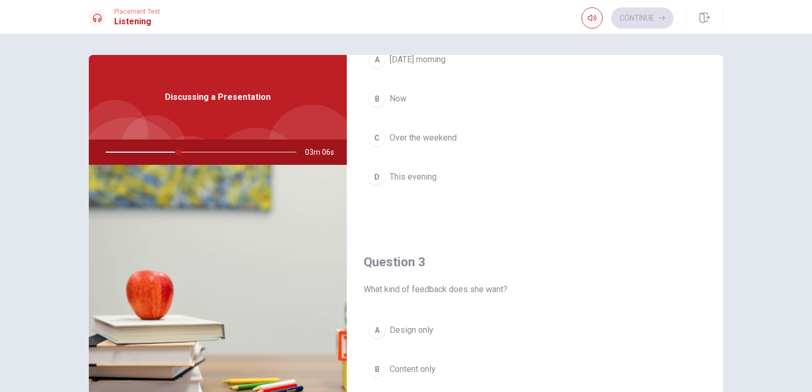
scroll to position [0, 0]
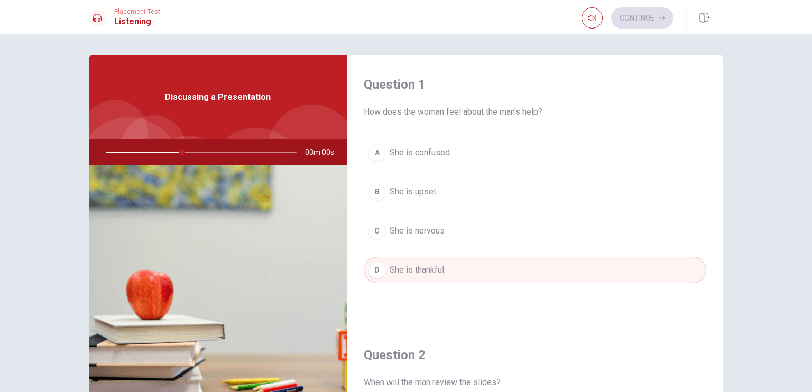
click at [431, 300] on div "A She is confused B She is upset C She is nervous D She is thankful" at bounding box center [535, 222] width 342 height 165
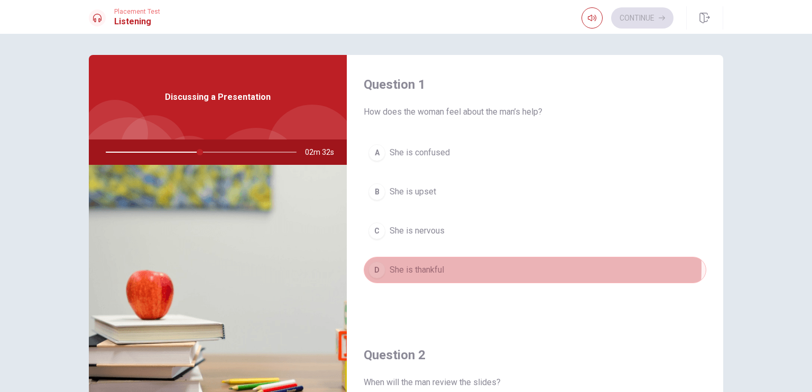
click at [450, 267] on button "D She is thankful" at bounding box center [535, 270] width 342 height 26
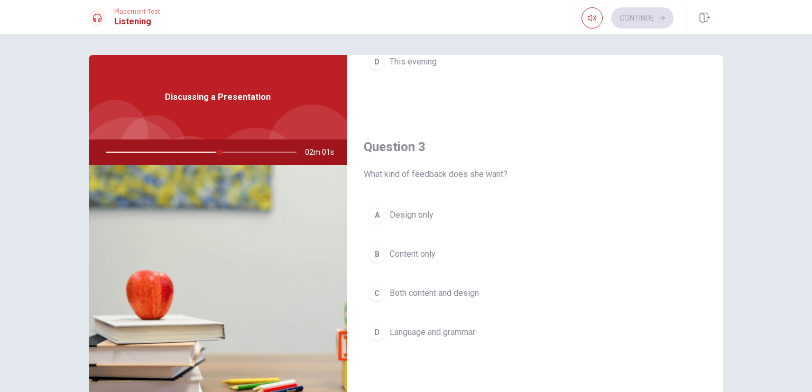
scroll to position [479, 0]
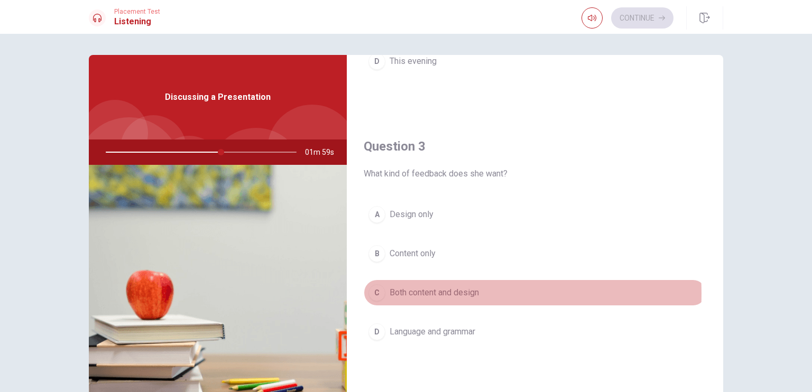
click at [440, 291] on span "Both content and design" at bounding box center [434, 292] width 89 height 13
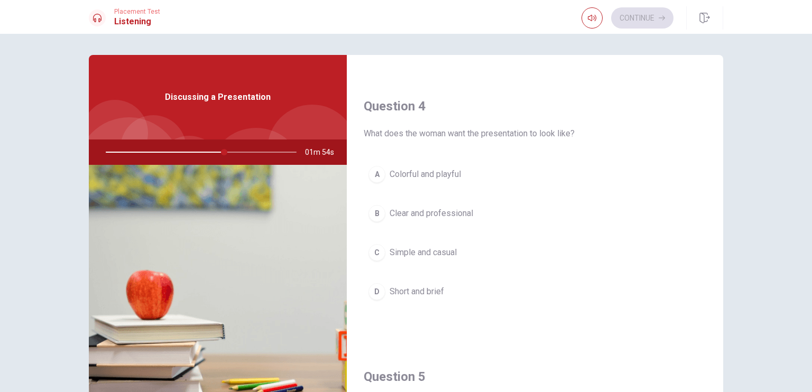
scroll to position [790, 0]
click at [440, 208] on span "Clear and professional" at bounding box center [432, 214] width 84 height 13
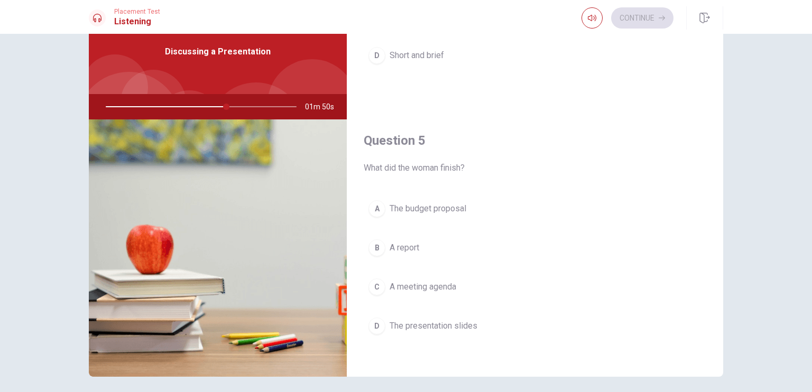
scroll to position [48, 0]
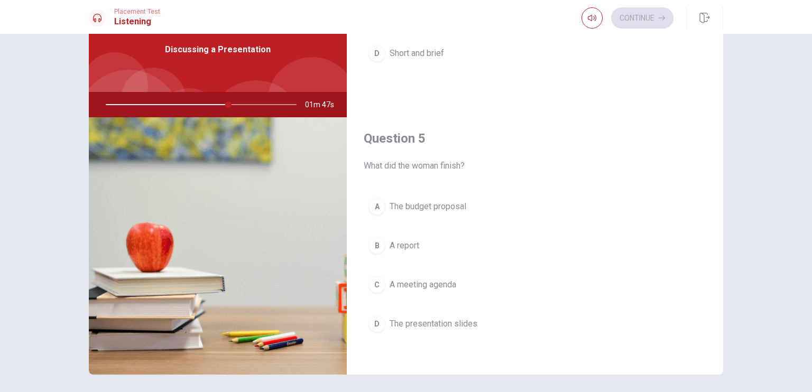
click at [442, 323] on span "The presentation slides" at bounding box center [434, 324] width 88 height 13
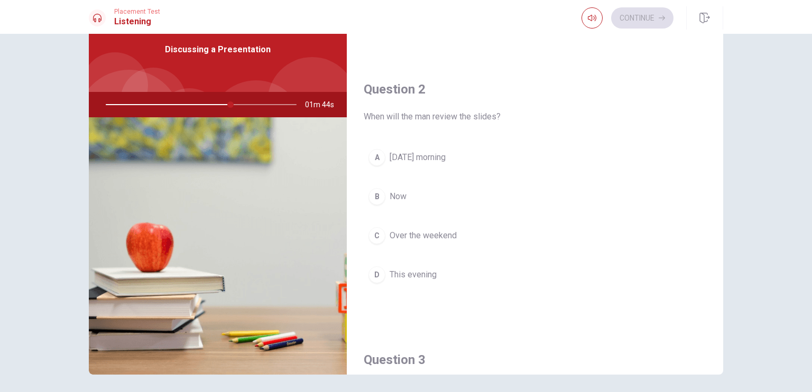
scroll to position [217, 0]
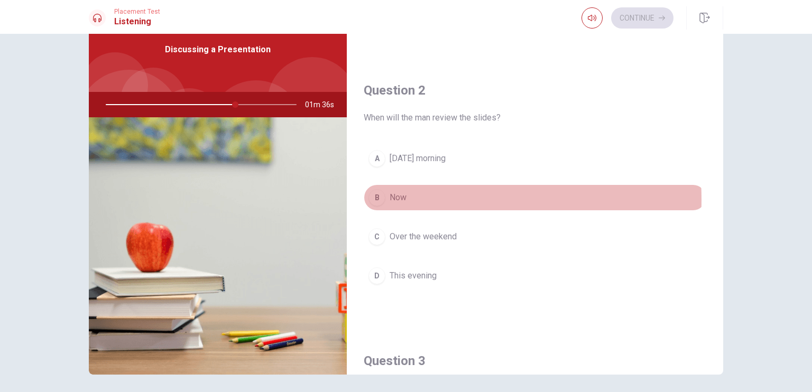
click at [394, 198] on span "Now" at bounding box center [398, 197] width 17 height 13
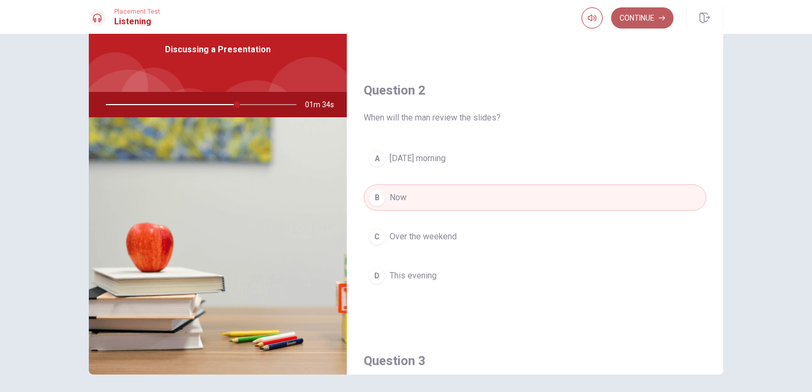
click at [636, 24] on button "Continue" at bounding box center [642, 17] width 62 height 21
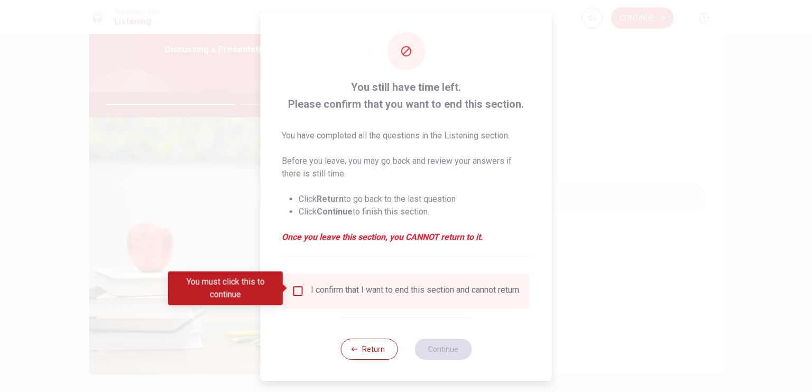
click at [324, 289] on div "I confirm that I want to end this section and cannot return." at bounding box center [416, 291] width 210 height 13
click at [295, 280] on div "I confirm that I want to end this section and cannot return." at bounding box center [406, 291] width 246 height 35
click at [299, 291] on input "You must click this to continue" at bounding box center [298, 291] width 13 height 13
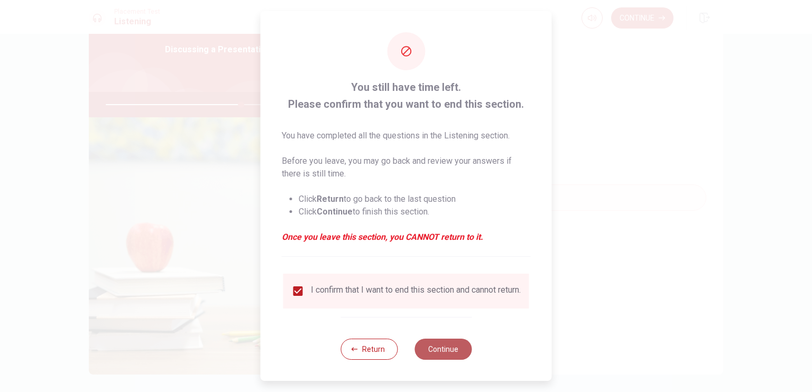
click at [438, 356] on button "Continue" at bounding box center [442, 349] width 57 height 21
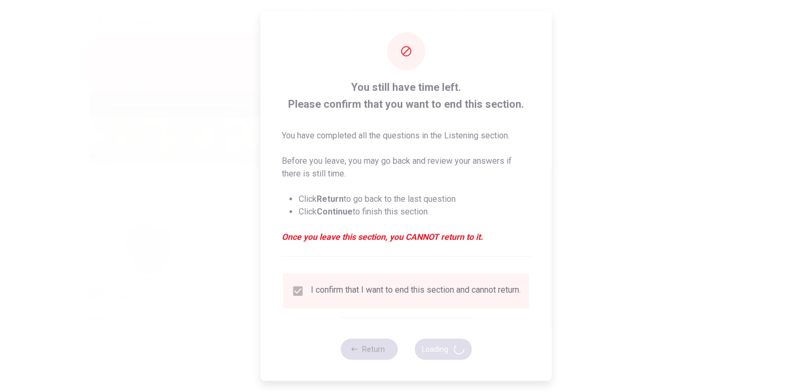
type input "72"
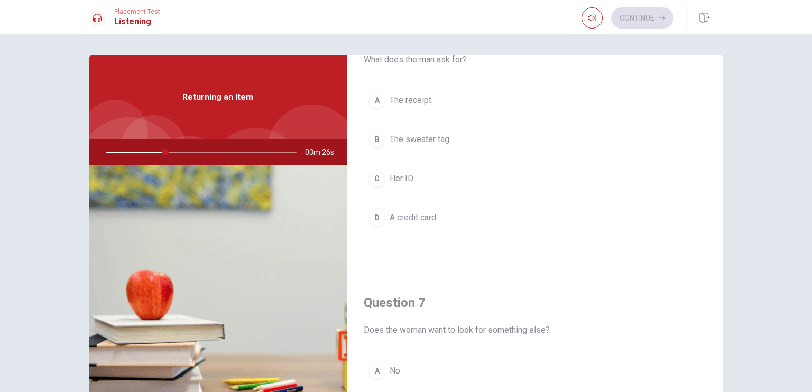
scroll to position [52, 0]
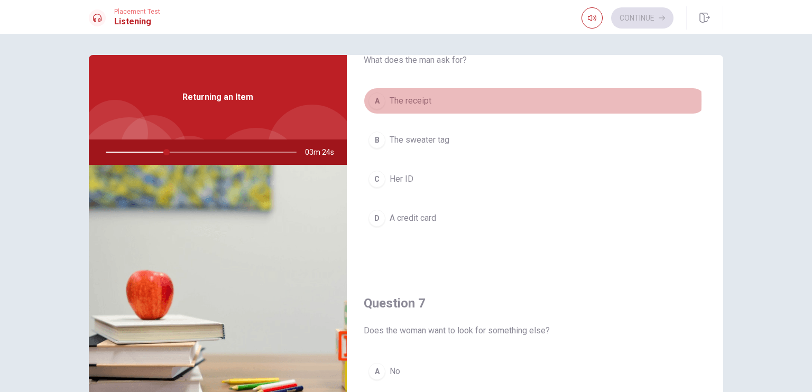
click at [401, 100] on span "The receipt" at bounding box center [411, 101] width 42 height 13
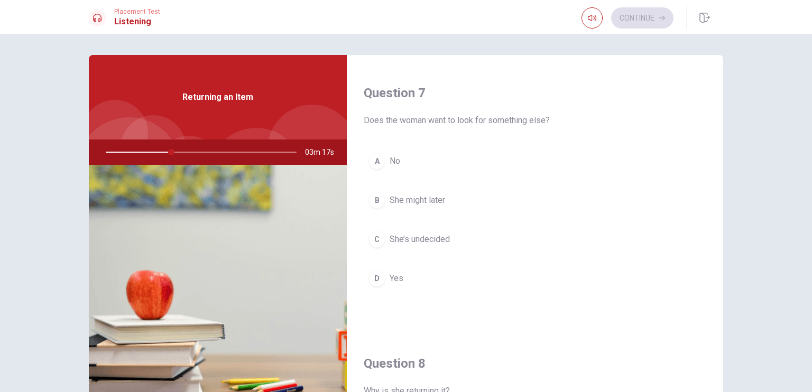
scroll to position [262, 0]
click at [383, 161] on button "A No" at bounding box center [535, 162] width 342 height 26
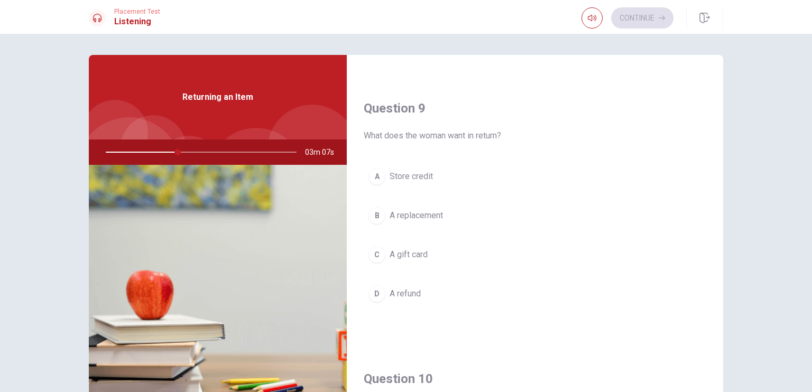
scroll to position [789, 0]
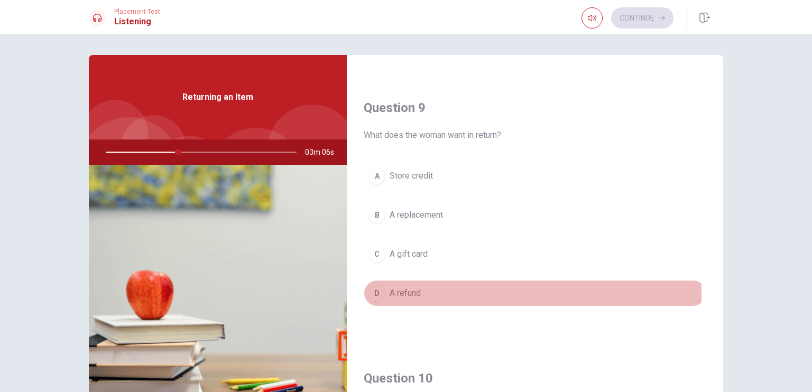
click at [385, 291] on button "D A refund" at bounding box center [535, 293] width 342 height 26
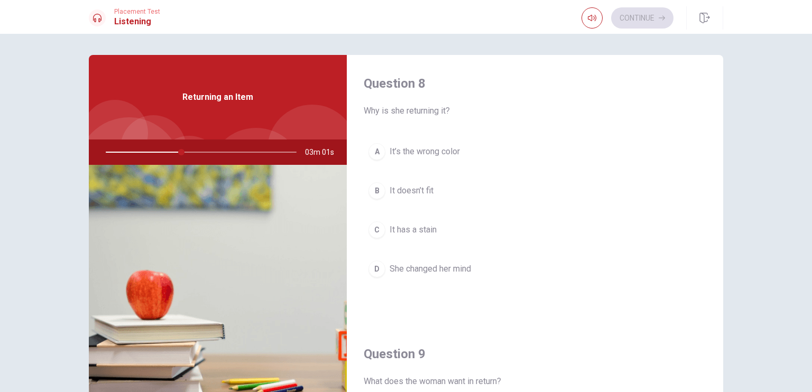
scroll to position [543, 0]
click at [419, 184] on span "It doesn’t fit" at bounding box center [412, 190] width 44 height 13
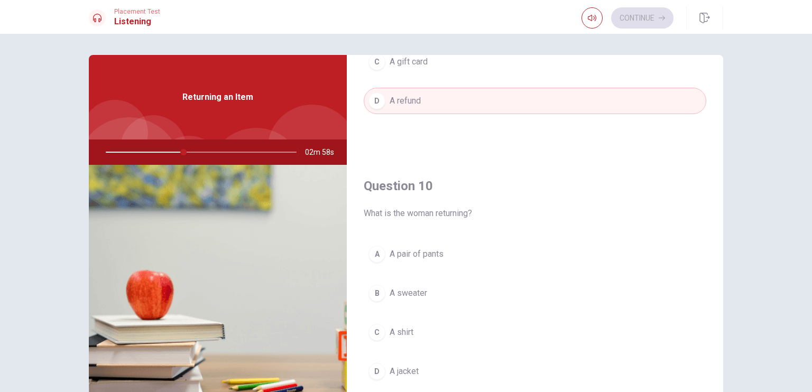
scroll to position [981, 0]
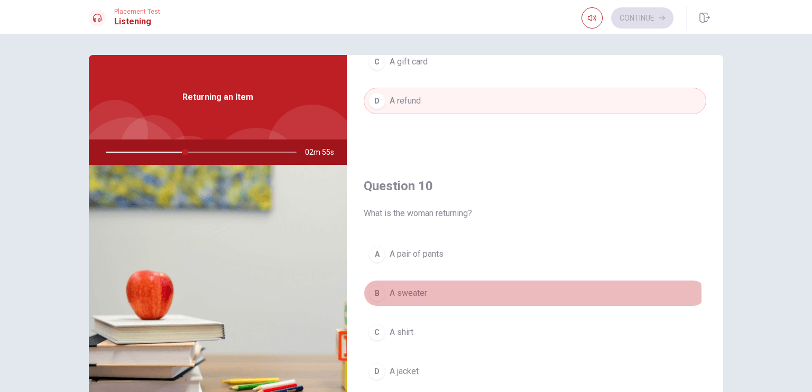
click at [395, 292] on span "A sweater" at bounding box center [409, 293] width 38 height 13
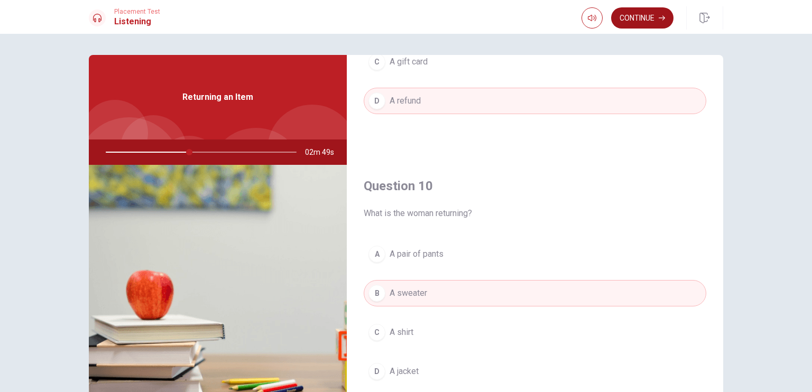
click at [637, 21] on button "Continue" at bounding box center [642, 17] width 62 height 21
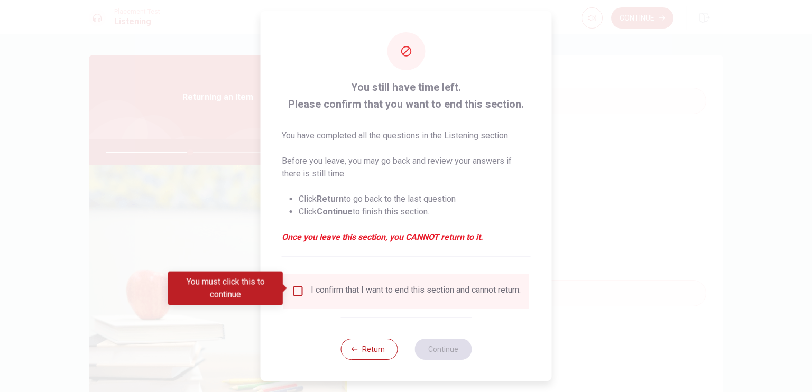
click at [329, 298] on div "I confirm that I want to end this section and cannot return." at bounding box center [416, 291] width 210 height 13
click at [294, 286] on input "You must click this to continue" at bounding box center [298, 291] width 13 height 13
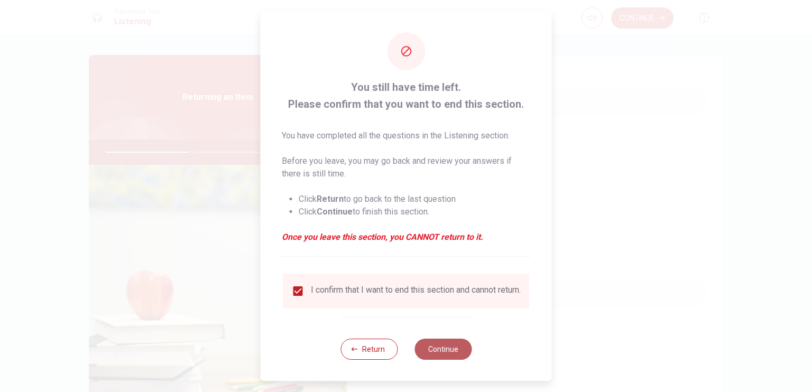
click at [435, 356] on button "Continue" at bounding box center [442, 349] width 57 height 21
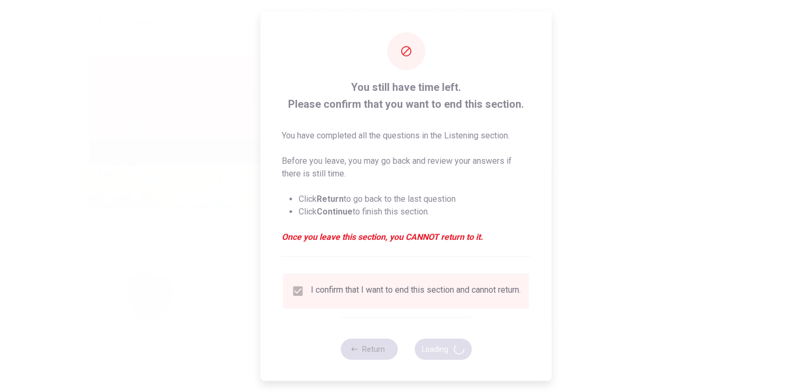
type input "46"
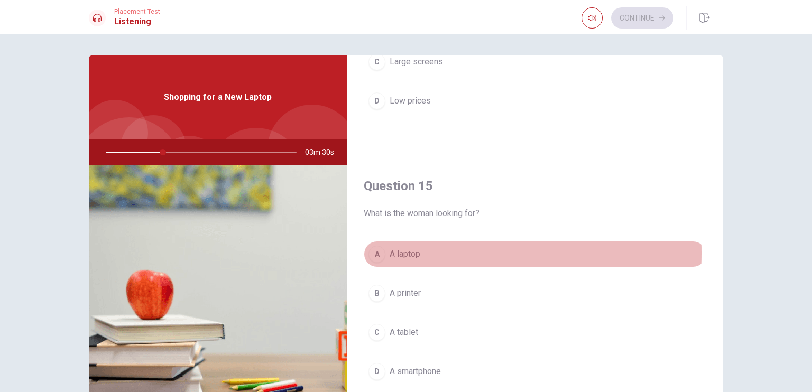
click at [376, 249] on div "A" at bounding box center [376, 254] width 17 height 17
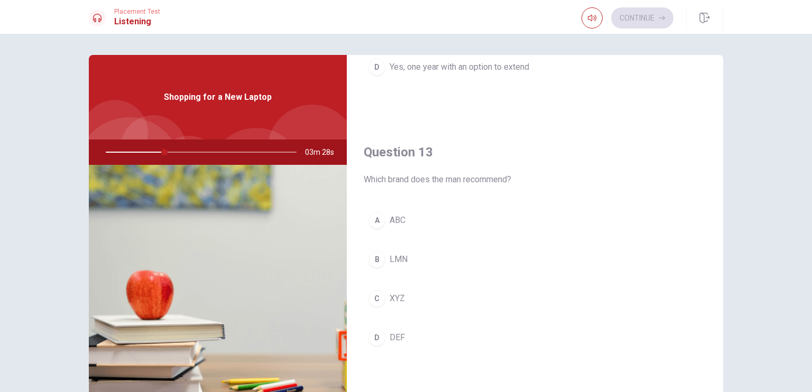
scroll to position [507, 0]
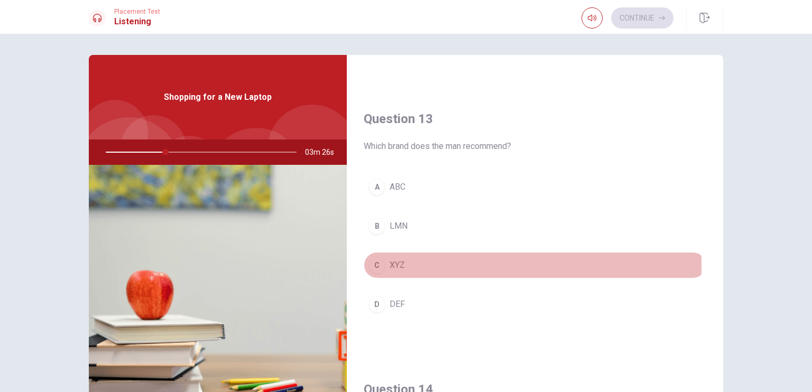
click at [375, 263] on div "C" at bounding box center [376, 265] width 17 height 17
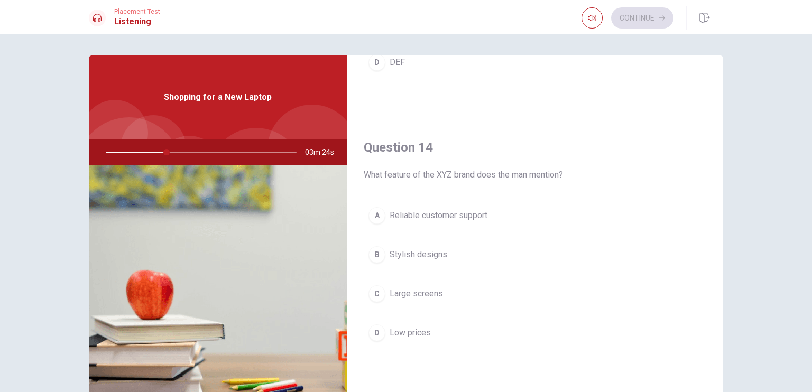
scroll to position [750, 0]
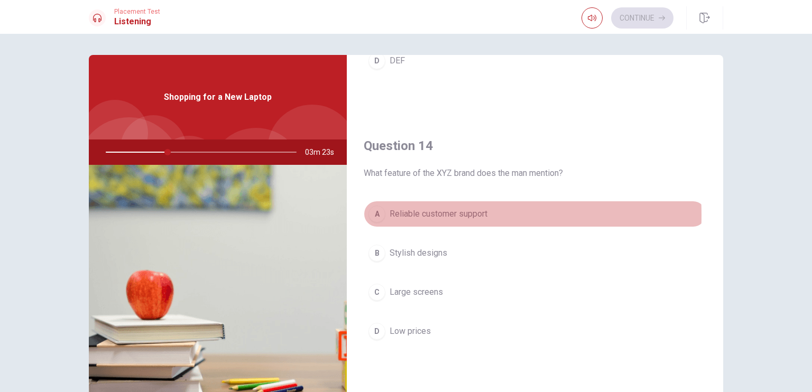
click at [382, 212] on div "A" at bounding box center [376, 214] width 17 height 17
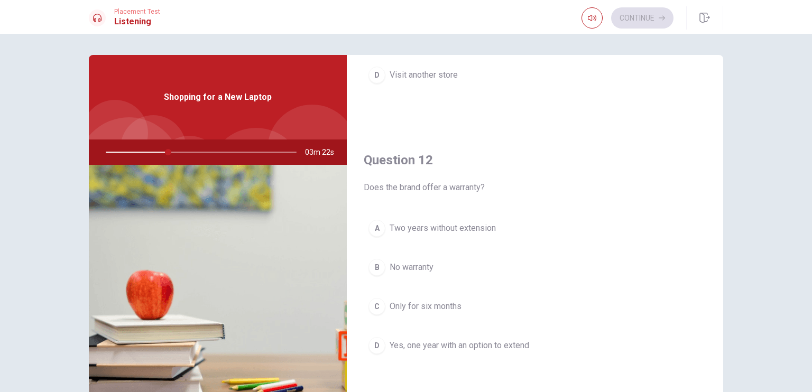
scroll to position [192, 0]
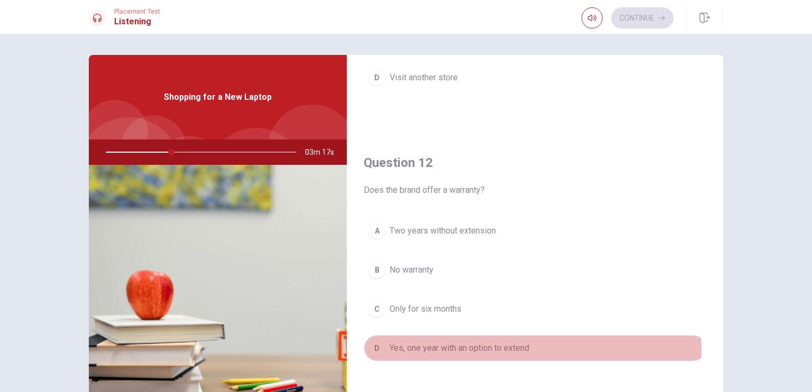
click at [376, 351] on div "D" at bounding box center [376, 348] width 17 height 17
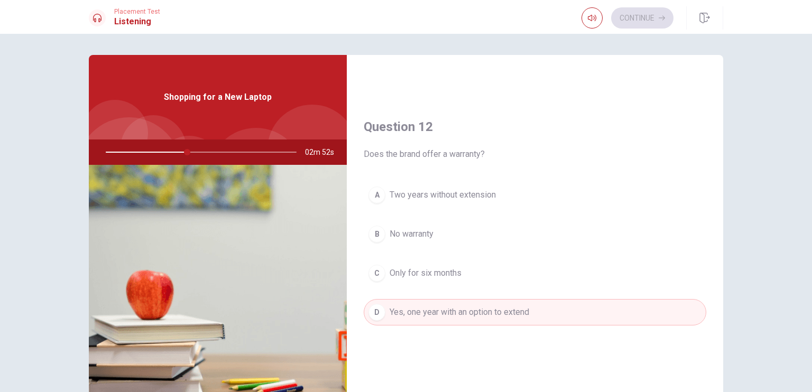
scroll to position [228, 0]
click at [400, 162] on div "Question 12 Does the brand offer a warranty? A Two years without extension B No…" at bounding box center [535, 232] width 376 height 271
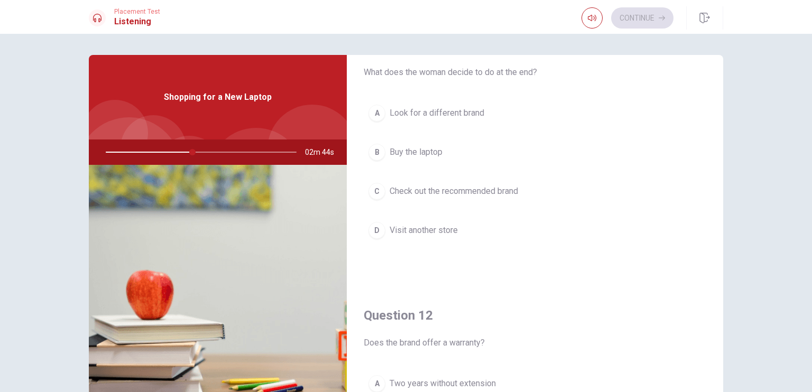
scroll to position [0, 0]
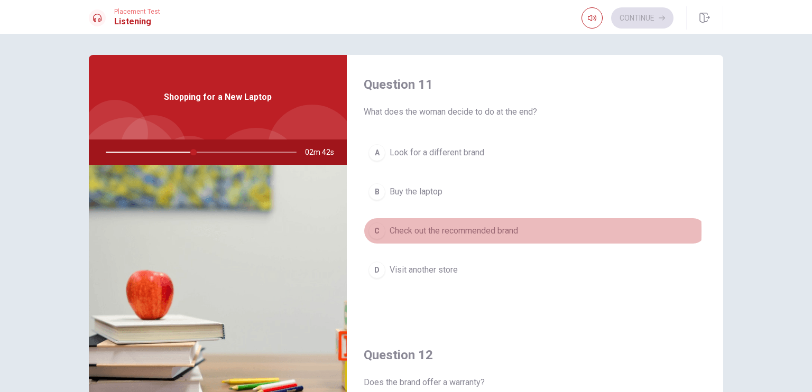
click at [373, 230] on div "C" at bounding box center [376, 231] width 17 height 17
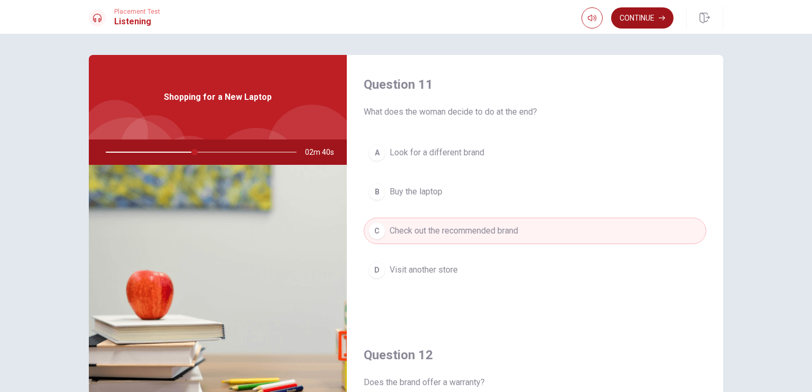
click at [630, 11] on button "Continue" at bounding box center [642, 17] width 62 height 21
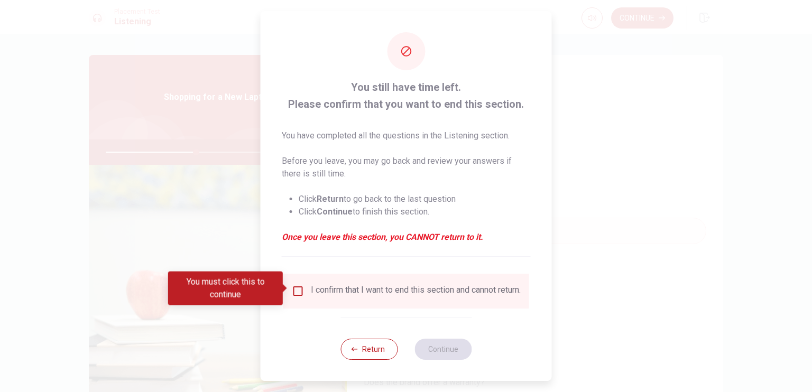
click at [307, 297] on div "I confirm that I want to end this section and cannot return." at bounding box center [406, 291] width 229 height 13
click at [300, 289] on input "You must click this to continue" at bounding box center [298, 291] width 13 height 13
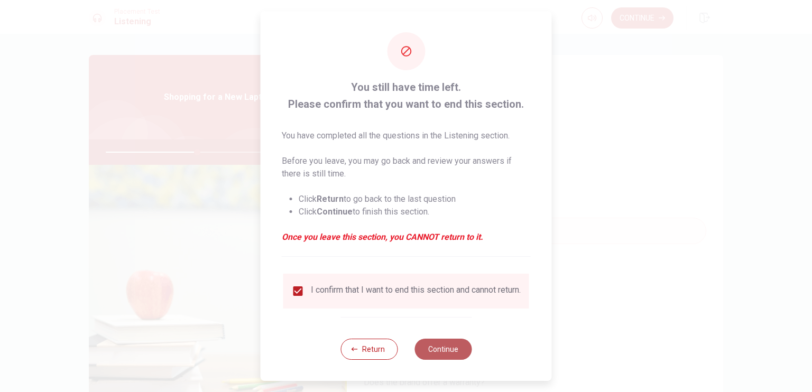
click at [441, 356] on button "Continue" at bounding box center [442, 349] width 57 height 21
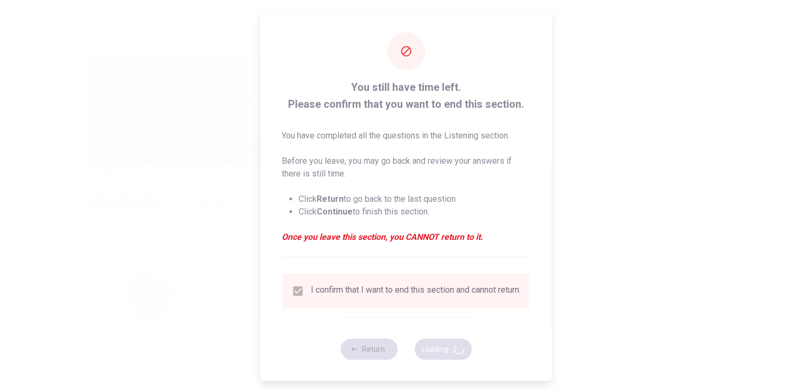
type input "49"
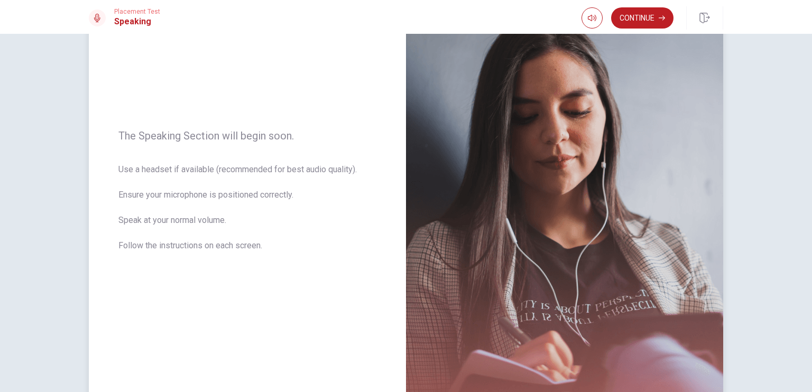
scroll to position [179, 0]
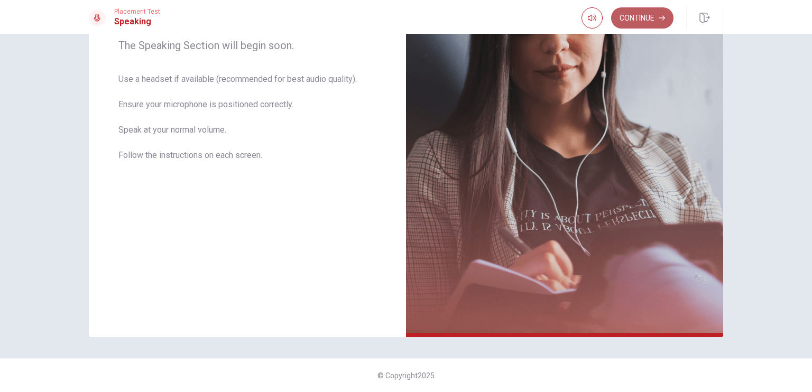
click at [641, 21] on button "Continue" at bounding box center [642, 17] width 62 height 21
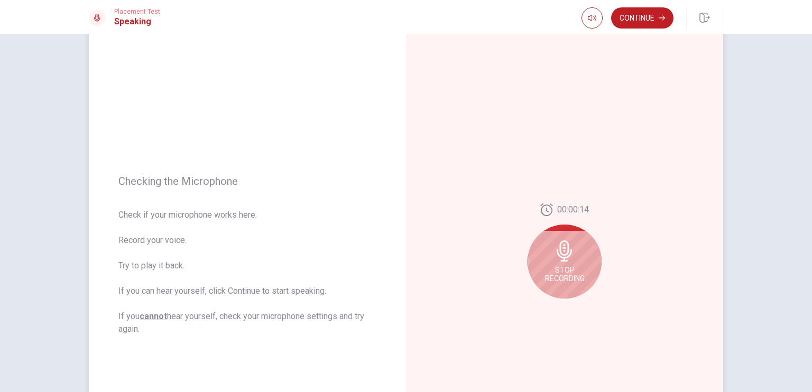
scroll to position [24, 0]
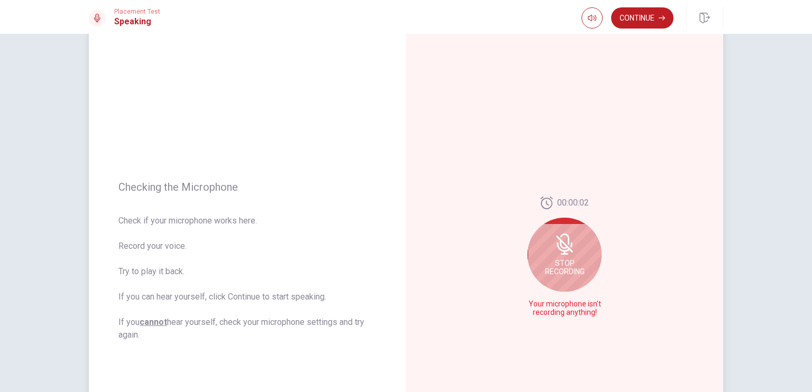
click at [554, 238] on icon at bounding box center [564, 244] width 21 height 21
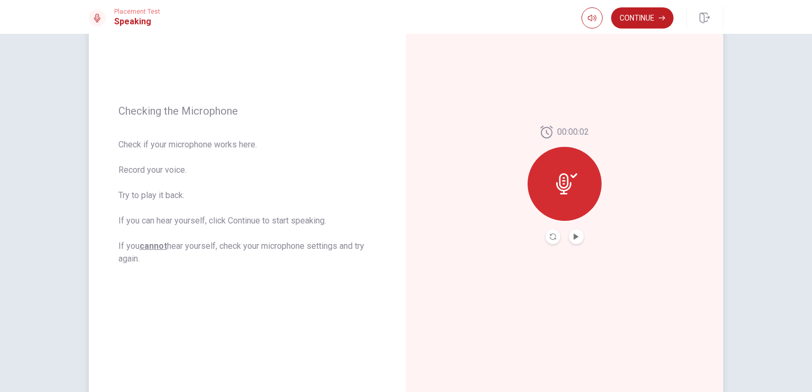
scroll to position [179, 0]
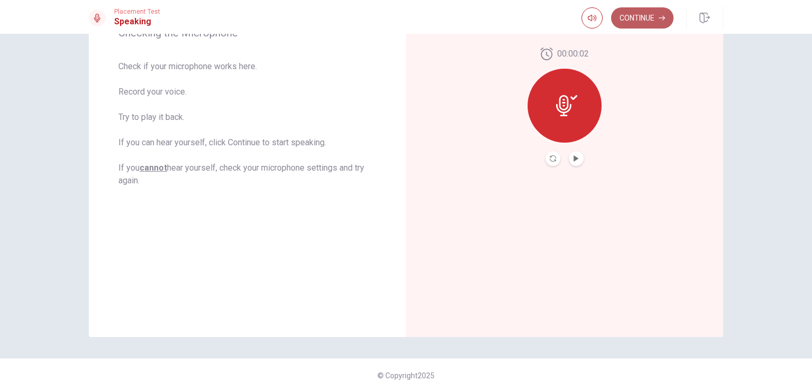
click at [636, 21] on button "Continue" at bounding box center [642, 17] width 62 height 21
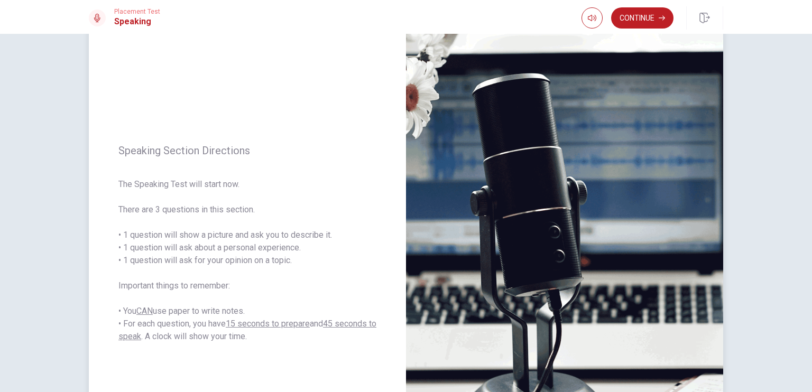
scroll to position [41, 0]
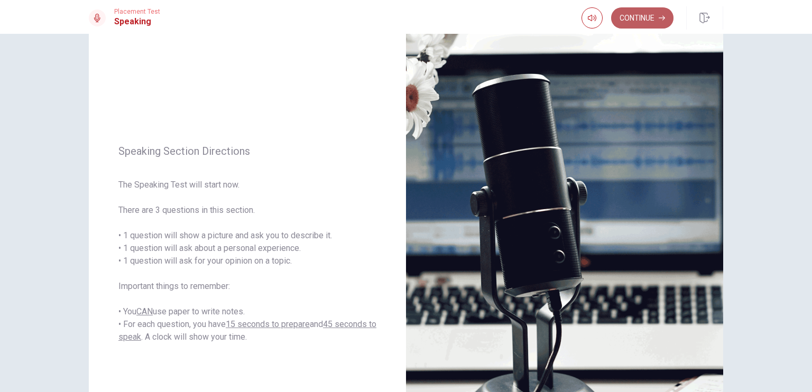
click at [642, 23] on button "Continue" at bounding box center [642, 17] width 62 height 21
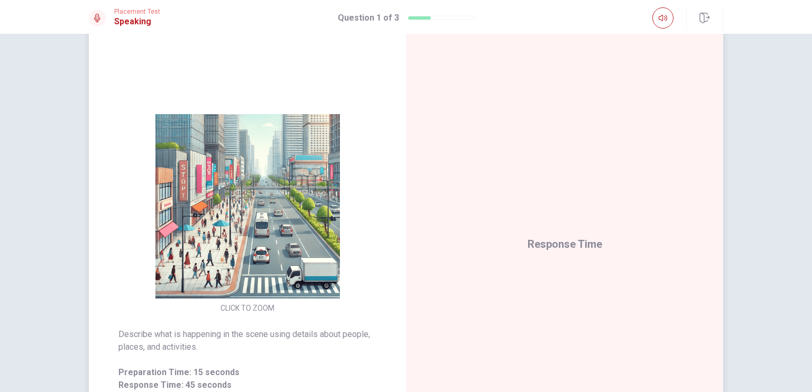
click at [350, 279] on div "CLICK TO ZOOM" at bounding box center [247, 214] width 317 height 201
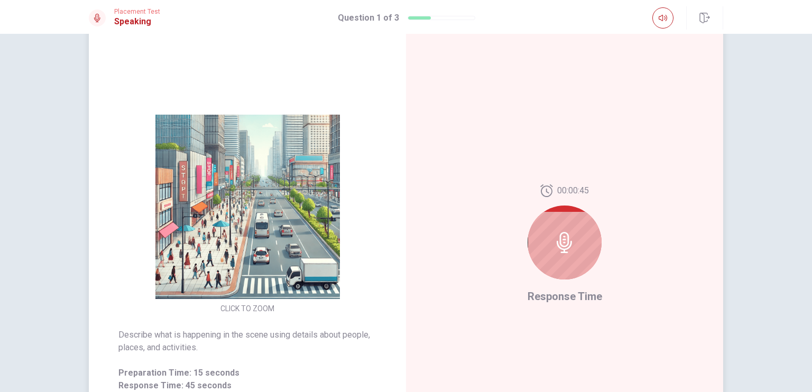
scroll to position [39, 0]
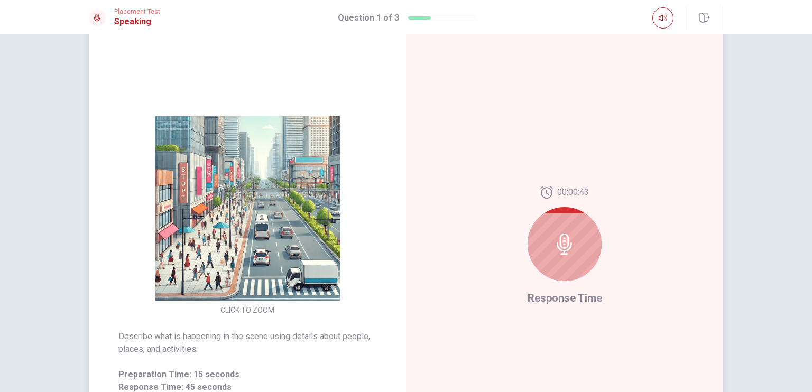
click at [566, 234] on icon at bounding box center [564, 244] width 21 height 21
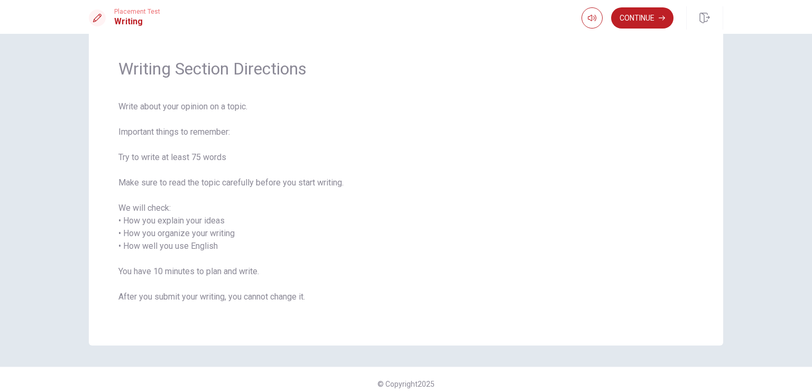
scroll to position [35, 0]
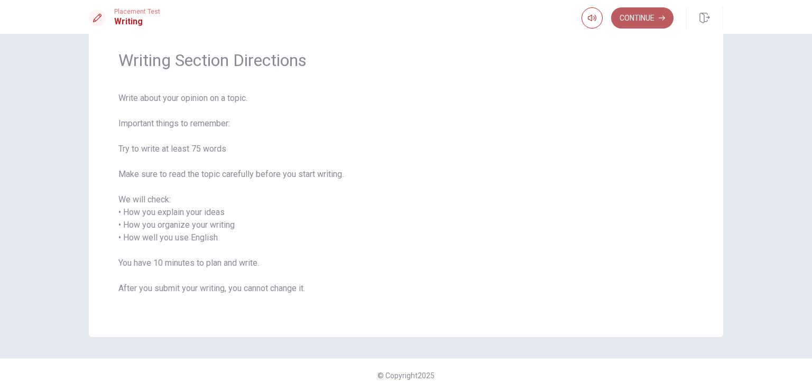
click at [641, 7] on button "Continue" at bounding box center [642, 17] width 62 height 21
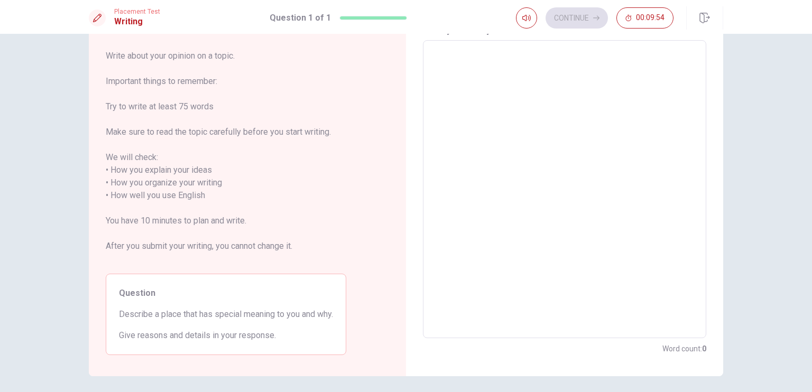
scroll to position [51, 0]
click at [338, 191] on span "Write about your opinion on a topic. Important things to remember: Try to write…" at bounding box center [226, 158] width 240 height 216
click at [467, 115] on textarea at bounding box center [564, 190] width 268 height 281
type textarea "I"
type textarea "x"
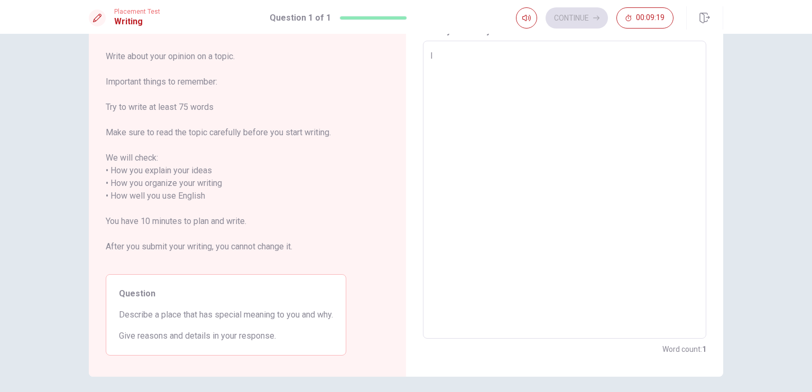
type textarea "Id"
type textarea "x"
type textarea "Ids"
type textarea "x"
type textarea "Id"
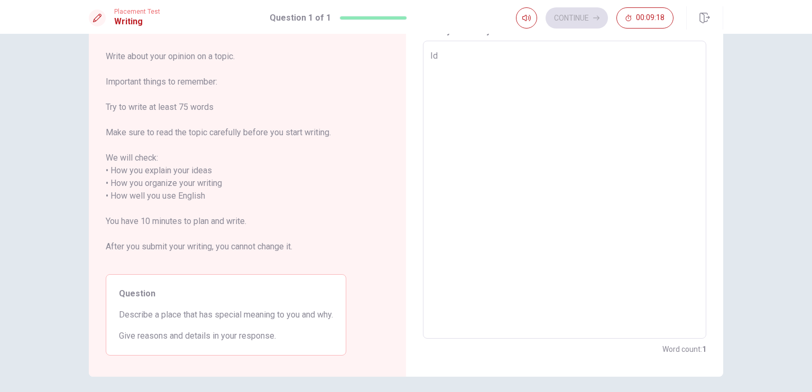
type textarea "x"
type textarea "I"
type textarea "x"
type textarea "I"
type textarea "x"
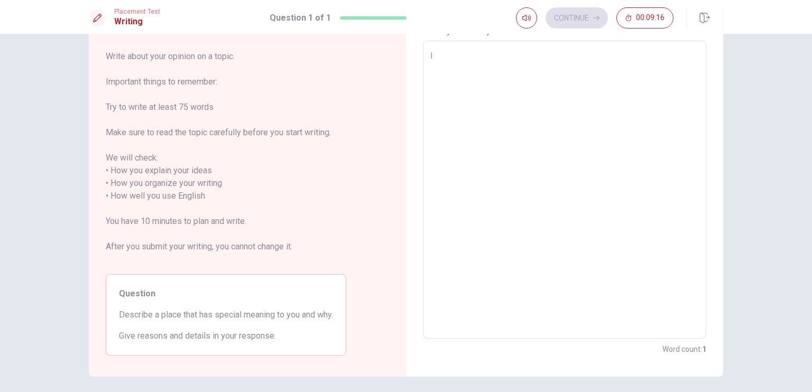
type textarea "I ㅇ"
type textarea "x"
type textarea "I ㅇㅇ"
type textarea "x"
type textarea "I ㅇㅇㄹ"
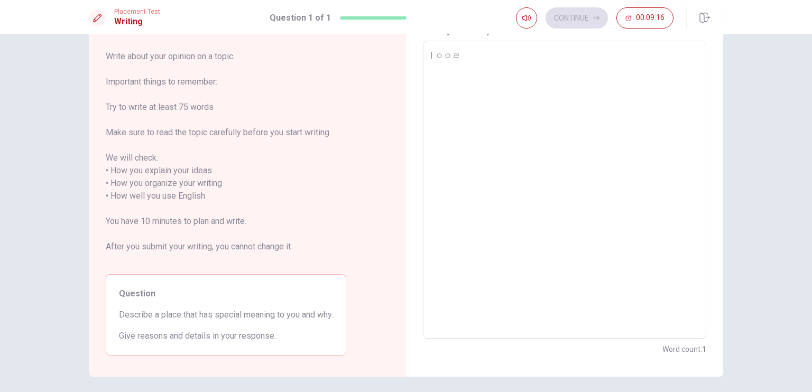
type textarea "x"
type textarea "I ㅇㅇㄹㄷ"
type textarea "x"
type textarea "I ㅇㅇㄹ"
type textarea "x"
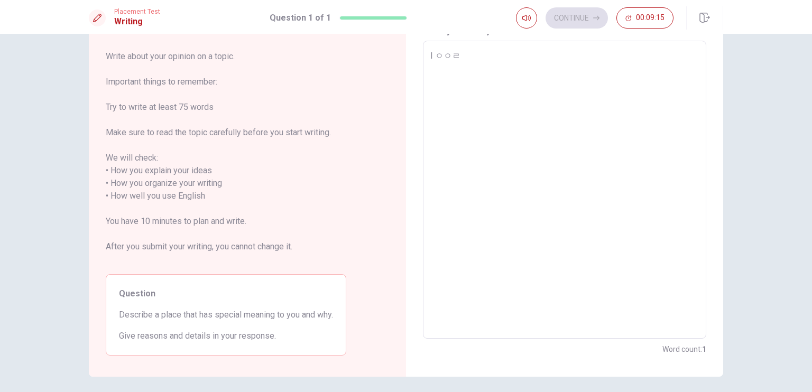
type textarea "I ㅇㅇ"
type textarea "x"
type textarea "I ㅇ"
type textarea "x"
type textarea "I"
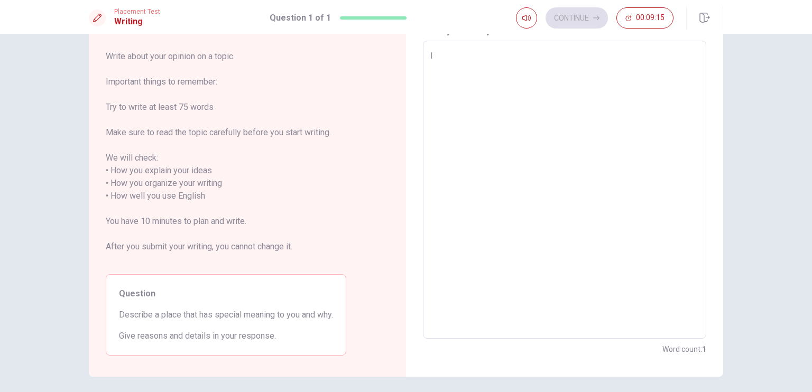
type textarea "x"
type textarea "I"
type textarea "x"
type textarea "I"
type textarea "x"
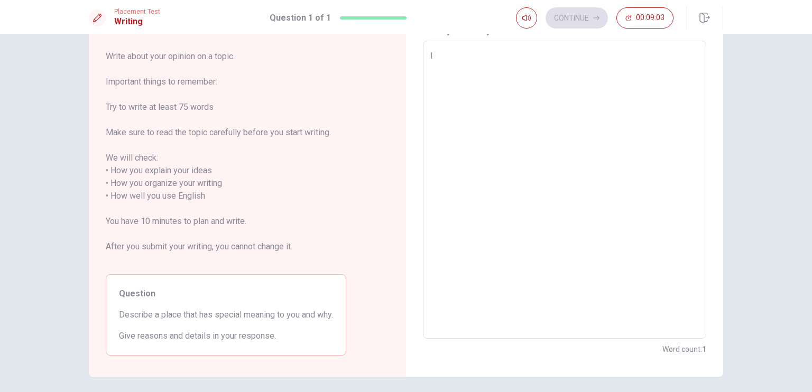
type textarea "I"
type textarea "x"
type textarea "I w"
type textarea "x"
type textarea "I wa"
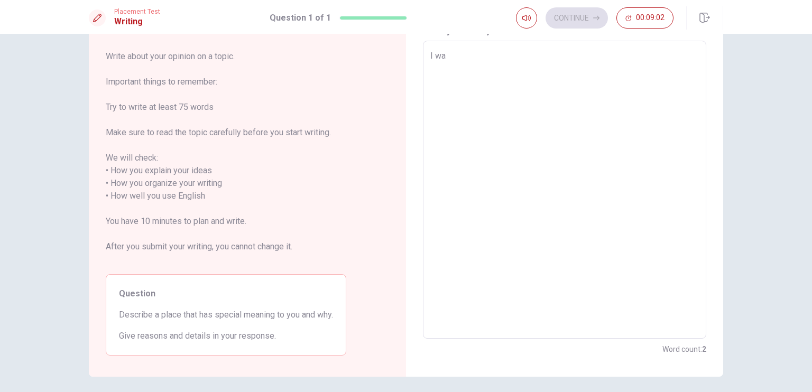
type textarea "x"
type textarea "I was"
type textarea "x"
type textarea "I was"
type textarea "x"
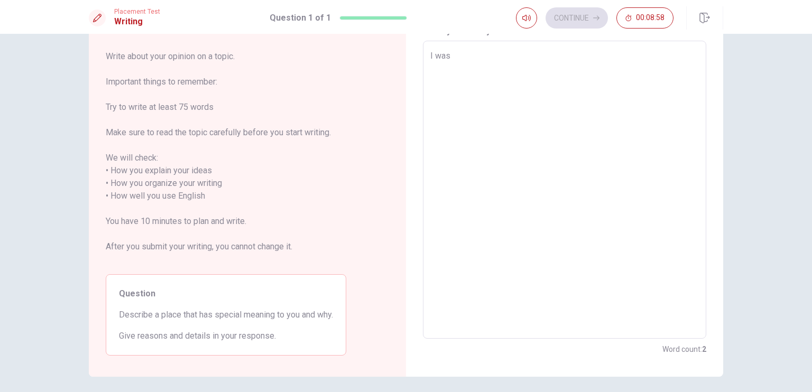
type textarea "I was w"
type textarea "x"
type textarea "I was wo"
type textarea "x"
type textarea "I was wor"
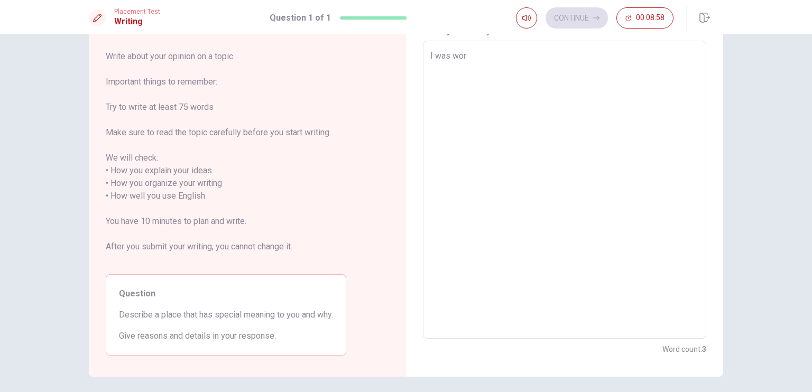
type textarea "x"
type textarea "I was work"
type textarea "x"
type textarea "I was worki"
type textarea "x"
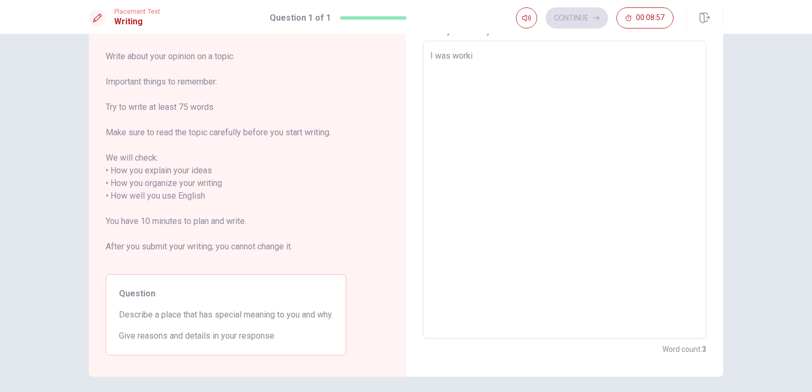
type textarea "I was workin"
type textarea "x"
type textarea "I was working"
type textarea "x"
type textarea "I was working"
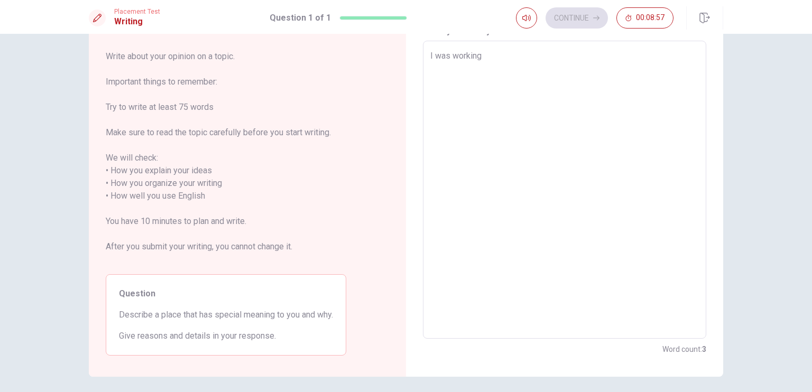
type textarea "x"
type textarea "I was working p"
type textarea "x"
type textarea "I was working pa"
type textarea "x"
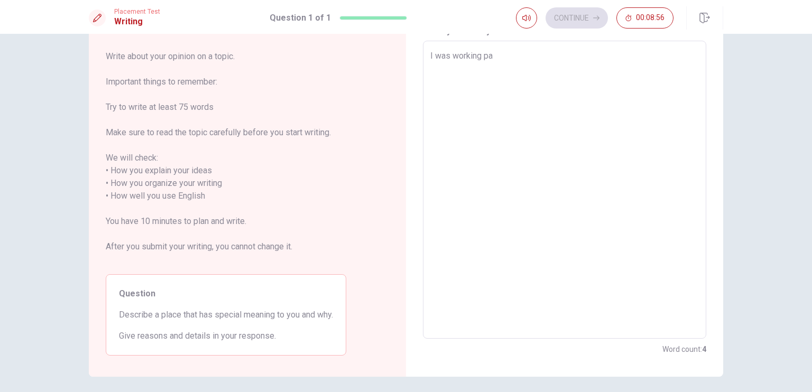
type textarea "I was working par"
type textarea "x"
type textarea "I was working part"
type textarea "x"
type textarea "I was working partt"
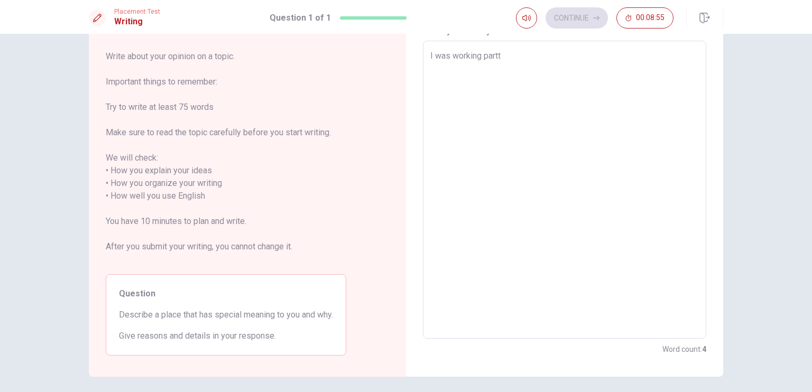
type textarea "x"
type textarea "I was working partti"
type textarea "x"
type textarea "I was working parttie"
type textarea "x"
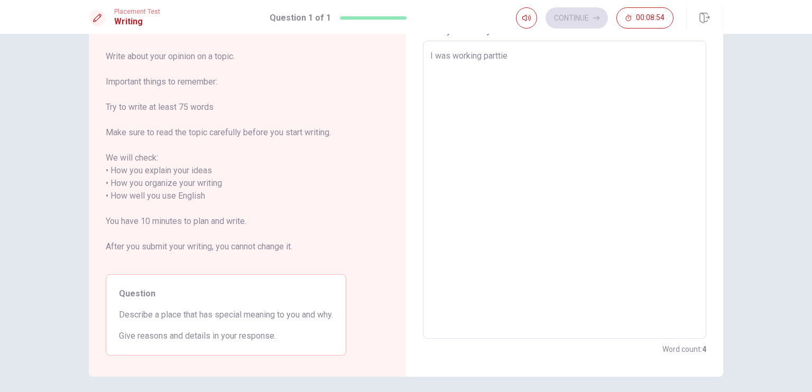
type textarea "I was working partti"
type textarea "x"
type textarea "I was working partt"
type textarea "x"
type textarea "I was working part"
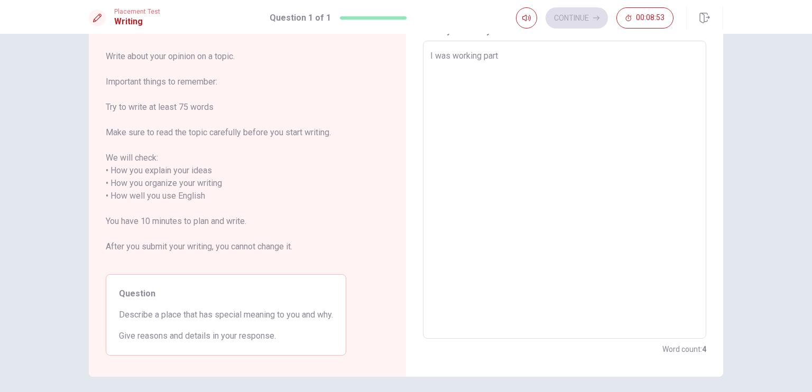
type textarea "x"
type textarea "I was working part"
type textarea "x"
type textarea "I was working part"
type textarea "x"
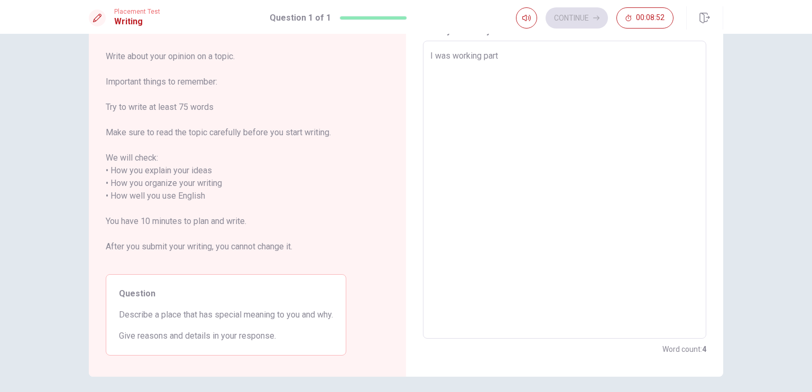
type textarea "I was working part-"
type textarea "x"
type textarea "I was working part-t"
type textarea "x"
type textarea "I was working part-ti"
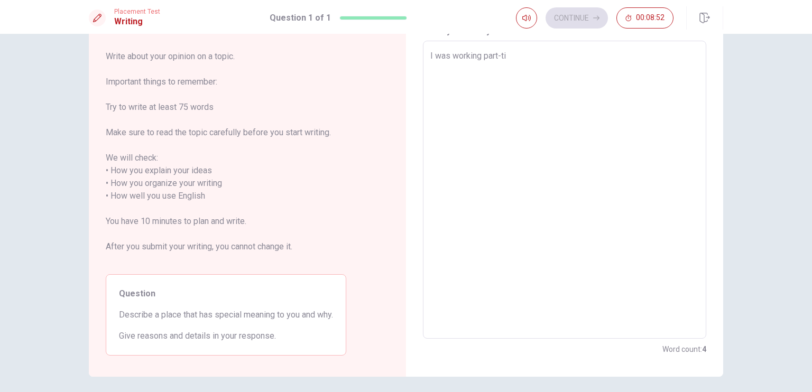
type textarea "x"
type textarea "I was working part-[PERSON_NAME]"
type textarea "x"
type textarea "I was working part-time"
type textarea "x"
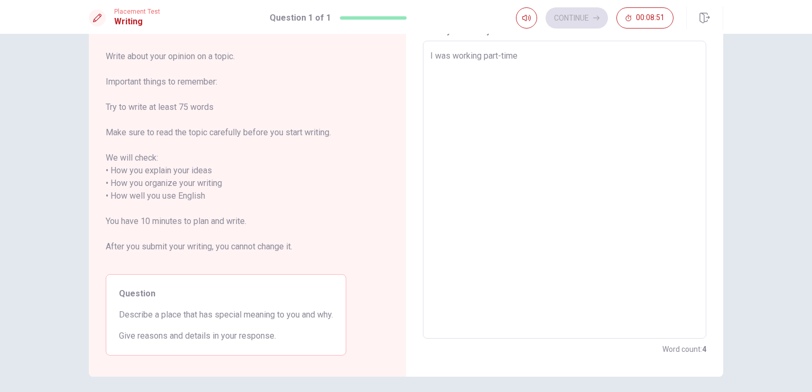
type textarea "I was working part-time"
type textarea "x"
type textarea "I was working part-time j"
type textarea "x"
type textarea "I was working part-time [PERSON_NAME]"
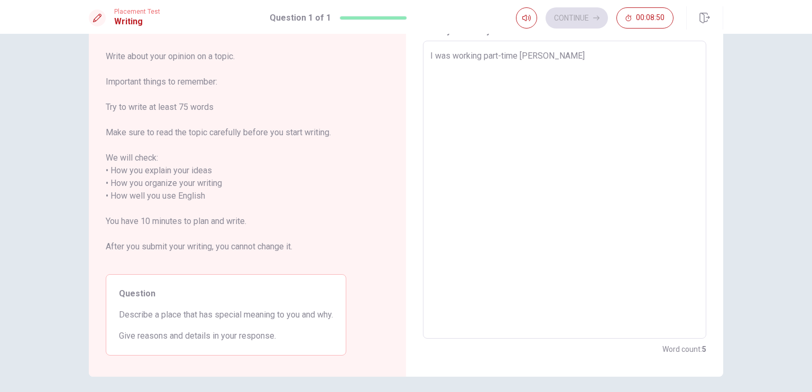
type textarea "x"
type textarea "I was working part-time jov"
type textarea "x"
type textarea "I was working part-time [PERSON_NAME]"
type textarea "x"
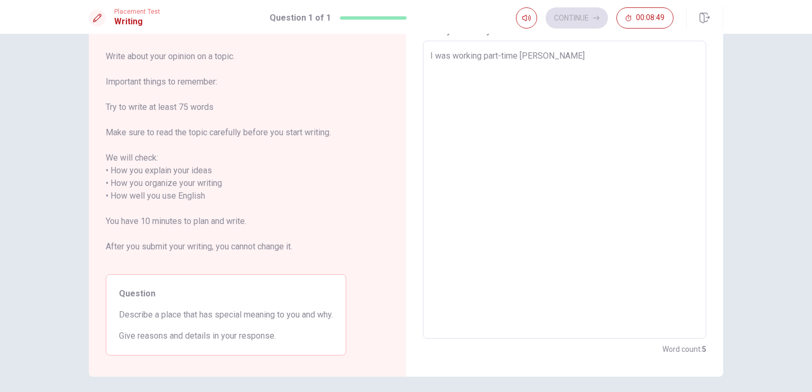
type textarea "I was working [DEMOGRAPHIC_DATA] job"
type textarea "x"
type textarea "I was working [DEMOGRAPHIC_DATA] job."
type textarea "x"
type textarea "I was working [DEMOGRAPHIC_DATA] job."
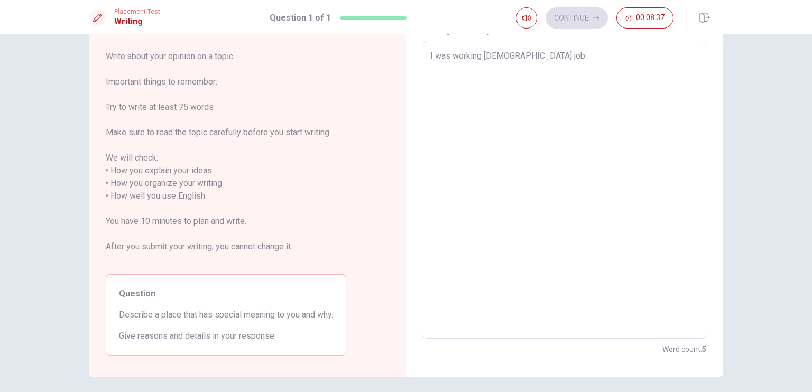
type textarea "x"
type textarea "I was working [DEMOGRAPHIC_DATA] job. i"
type textarea "x"
type textarea "I was working [DEMOGRAPHIC_DATA] job."
type textarea "x"
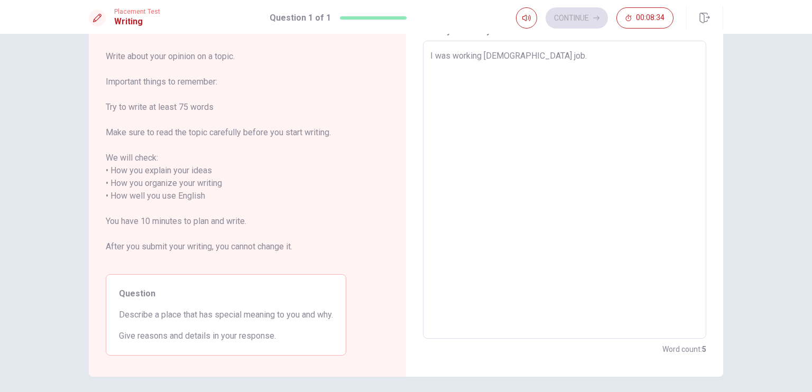
type textarea "I was working [DEMOGRAPHIC_DATA] job. I"
type textarea "x"
type textarea "I was working [DEMOGRAPHIC_DATA] job. I"
type textarea "x"
type textarea "I was working [DEMOGRAPHIC_DATA] job. I w"
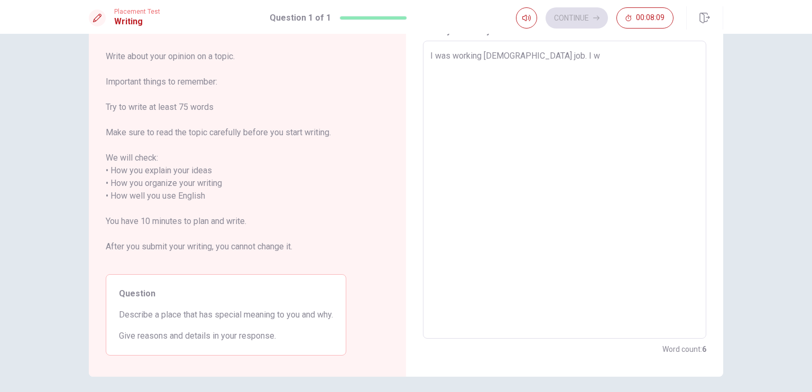
type textarea "x"
type textarea "I was working [DEMOGRAPHIC_DATA] job. I wa"
type textarea "x"
type textarea "I was working [DEMOGRAPHIC_DATA] job. I was"
type textarea "x"
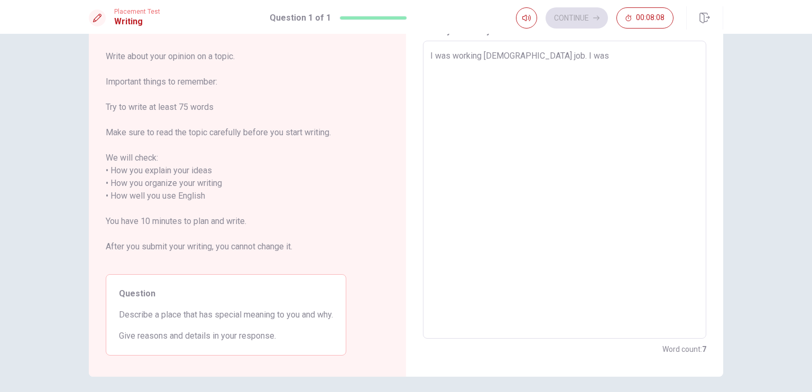
type textarea "I was working [DEMOGRAPHIC_DATA] job. I was"
type textarea "x"
type textarea "I was working [DEMOGRAPHIC_DATA] job. I was"
type textarea "x"
type textarea "I was working [DEMOGRAPHIC_DATA] job. I wa"
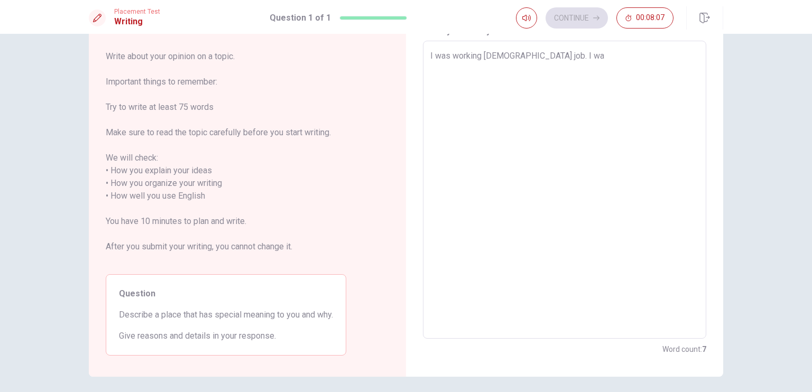
type textarea "x"
type textarea "I was working [DEMOGRAPHIC_DATA] job. I w"
type textarea "x"
type textarea "I was working [DEMOGRAPHIC_DATA] job. I"
type textarea "x"
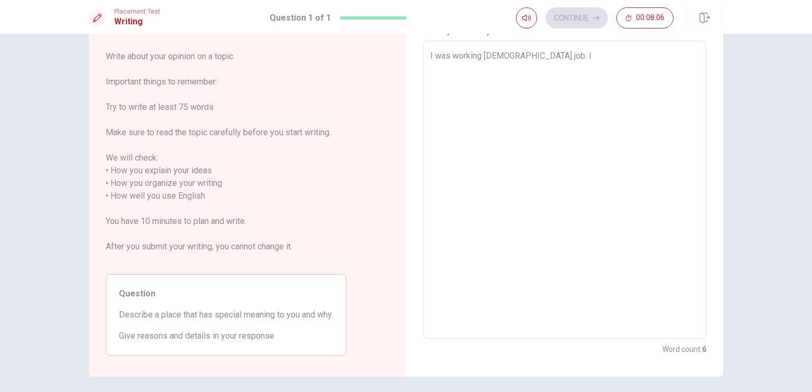
type textarea "I was working [DEMOGRAPHIC_DATA] job. I w"
type textarea "x"
type textarea "I was working [DEMOGRAPHIC_DATA] job. I wa"
type textarea "x"
type textarea "I was working [DEMOGRAPHIC_DATA] job. I was"
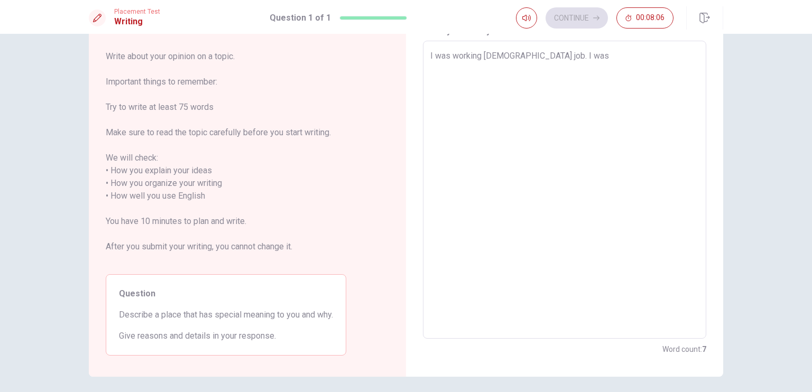
type textarea "x"
type textarea "I was working [DEMOGRAPHIC_DATA] job. I was"
type textarea "x"
type textarea "I was working [DEMOGRAPHIC_DATA] job. I was h"
type textarea "x"
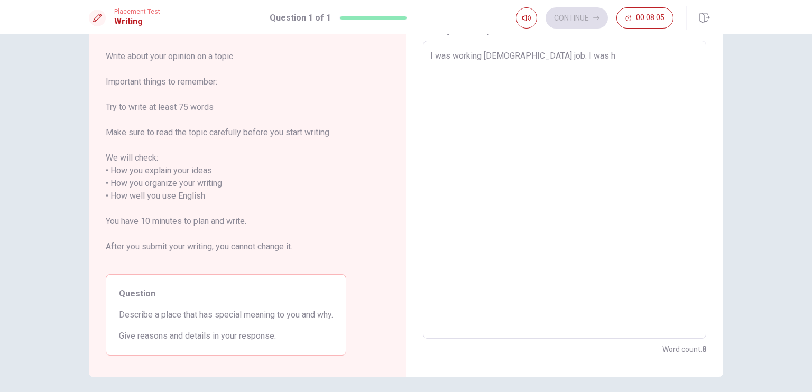
type textarea "I was working [DEMOGRAPHIC_DATA] job. I was hp"
type textarea "x"
type textarea "I was working [DEMOGRAPHIC_DATA] job. I was hpa"
type textarea "x"
type textarea "I was working [DEMOGRAPHIC_DATA] job. I was hpaa"
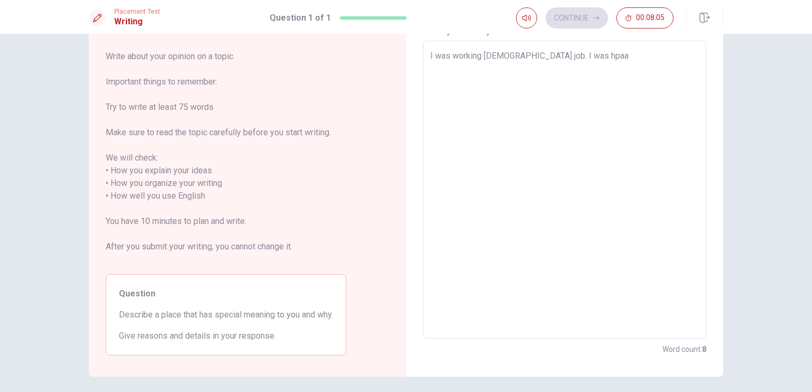
type textarea "x"
type textarea "I was working [DEMOGRAPHIC_DATA] job. I was hpa"
type textarea "x"
type textarea "I was working [DEMOGRAPHIC_DATA] job. I was hp"
type textarea "x"
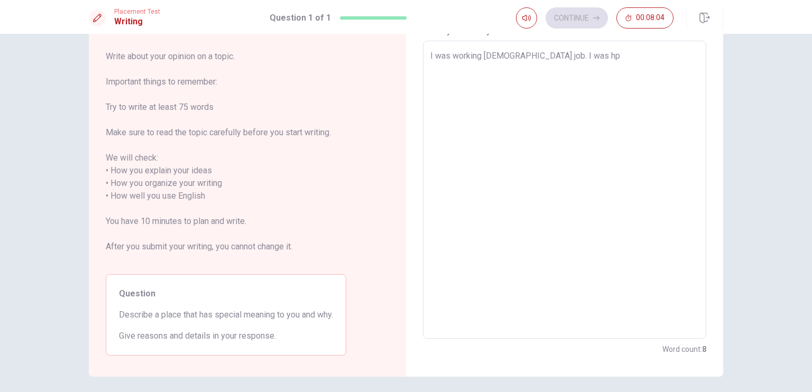
type textarea "I was working [DEMOGRAPHIC_DATA] job. I was h"
type textarea "x"
type textarea "I was working [DEMOGRAPHIC_DATA] job. I was ha"
type textarea "x"
type textarea "I was working [DEMOGRAPHIC_DATA] job. I was hap"
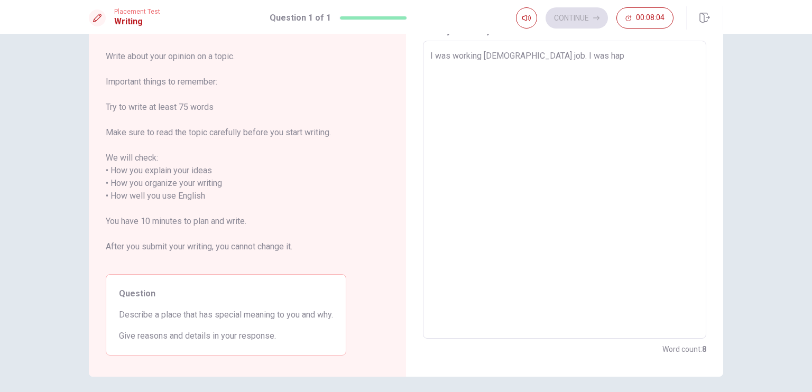
type textarea "x"
type textarea "I was working [DEMOGRAPHIC_DATA] job. I was happ"
type textarea "x"
type textarea "I was working [DEMOGRAPHIC_DATA] job. I was happy"
type textarea "x"
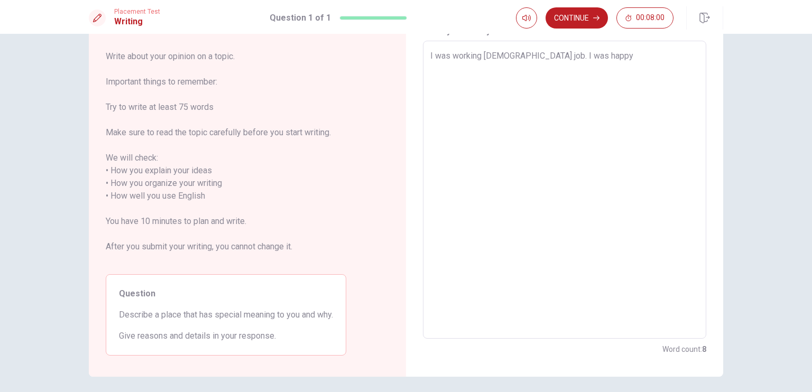
type textarea "I was working [DEMOGRAPHIC_DATA] job. I was happy"
type textarea "x"
type textarea "I was working [DEMOGRAPHIC_DATA] job. I was happy w"
type textarea "x"
type textarea "I was working [DEMOGRAPHIC_DATA] job. I was happy wh"
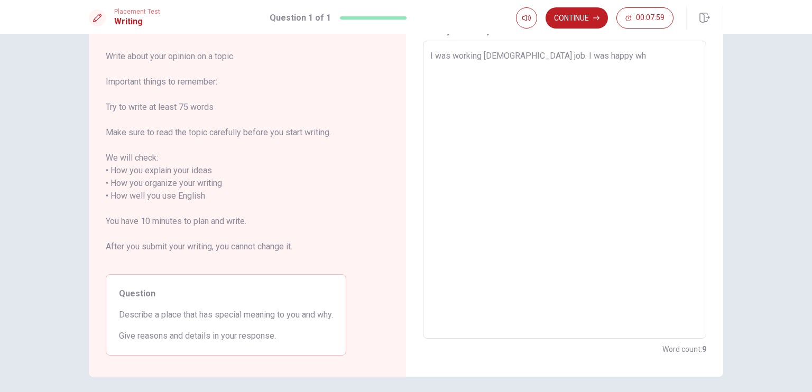
type textarea "x"
type textarea "I was working [DEMOGRAPHIC_DATA] job. I was happy whe"
type textarea "x"
type textarea "I was working [DEMOGRAPHIC_DATA] job. I was happy when"
type textarea "x"
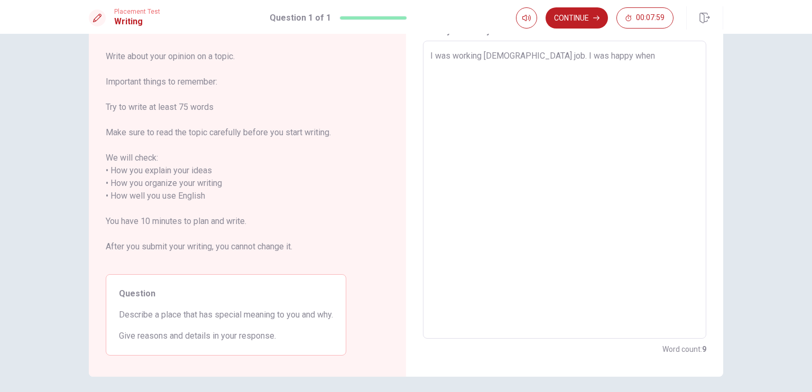
type textarea "I was working [DEMOGRAPHIC_DATA] job. I was happy when"
type textarea "x"
type textarea "I was working [DEMOGRAPHIC_DATA] job. I was happy when i"
type textarea "x"
type textarea "I was working [DEMOGRAPHIC_DATA] job. I was happy when"
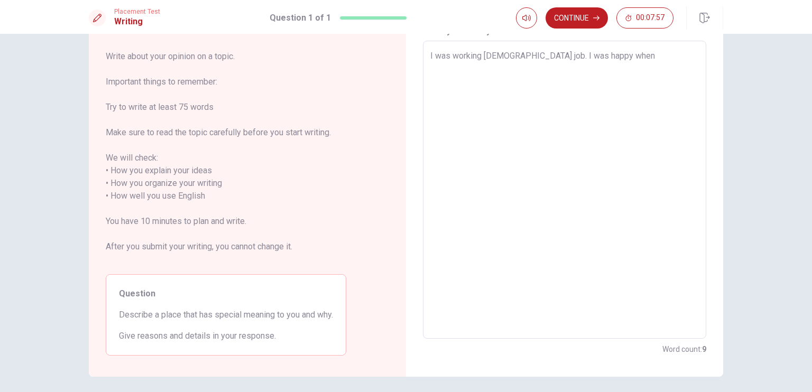
type textarea "x"
type textarea "I was working [DEMOGRAPHIC_DATA] job. I was happy when i"
type textarea "x"
type textarea "I was working [DEMOGRAPHIC_DATA] job. I was happy when i"
type textarea "x"
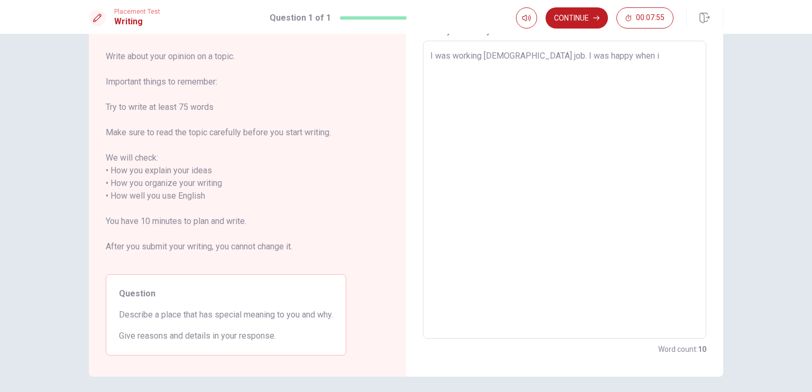
type textarea "I was working [DEMOGRAPHIC_DATA] job. I was happy when i w"
type textarea "x"
type textarea "I was working [DEMOGRAPHIC_DATA] job. I was happy when i wo"
type textarea "x"
type textarea "I was working [DEMOGRAPHIC_DATA] job. I was happy when i wor"
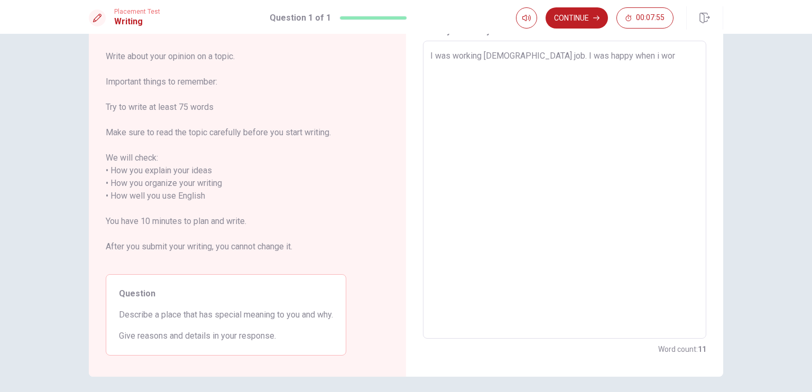
type textarea "x"
type textarea "I was working [DEMOGRAPHIC_DATA] job. I was happy when i work"
type textarea "x"
type textarea "I was working [DEMOGRAPHIC_DATA] job. I was happy when i worki"
type textarea "x"
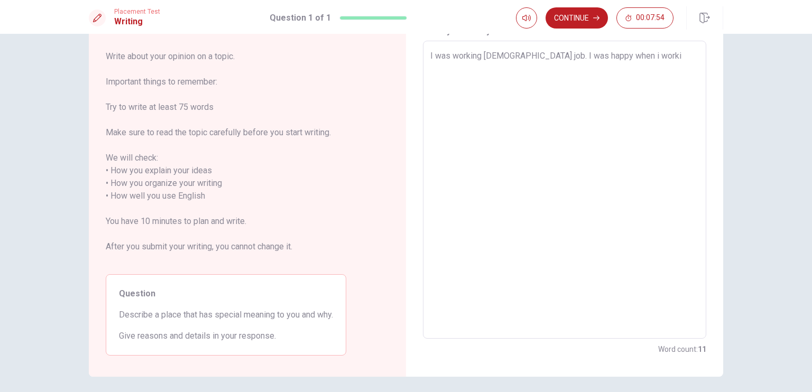
type textarea "I was working [DEMOGRAPHIC_DATA] job. I was happy when i workin"
type textarea "x"
type textarea "I was working [DEMOGRAPHIC_DATA] job. I was happy when i working"
type textarea "x"
type textarea "I was working [DEMOGRAPHIC_DATA] job. I was happy when i working."
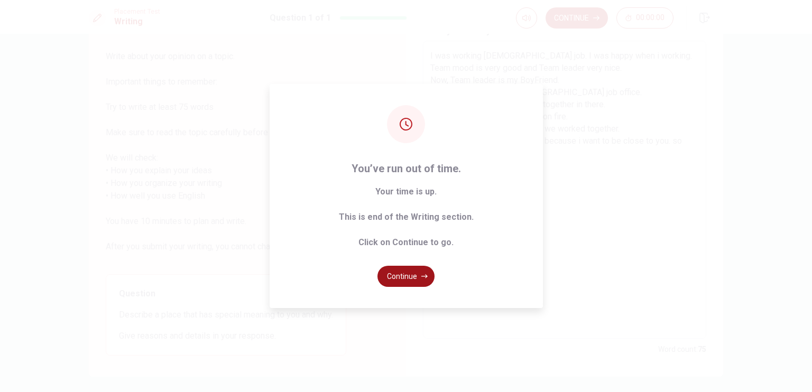
click at [411, 275] on button "Continue" at bounding box center [405, 276] width 57 height 21
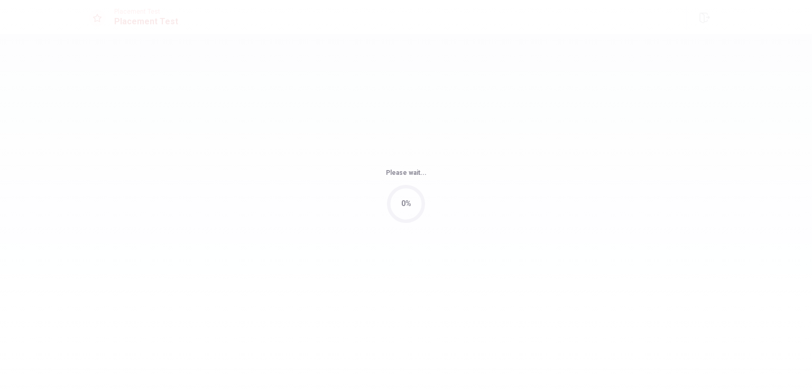
scroll to position [0, 0]
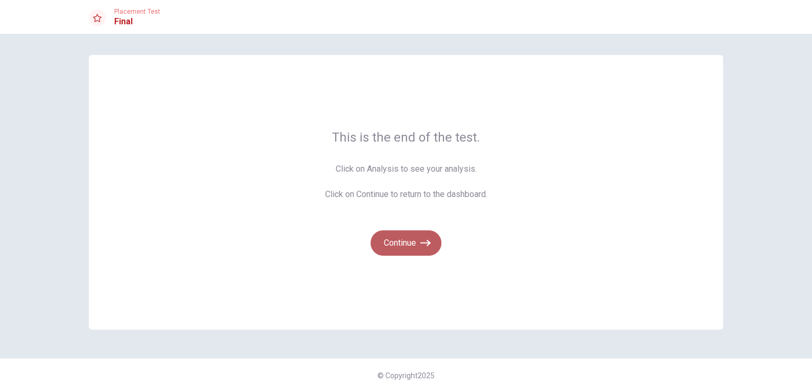
click at [406, 240] on button "Continue" at bounding box center [405, 242] width 71 height 25
